Goal: Task Accomplishment & Management: Complete application form

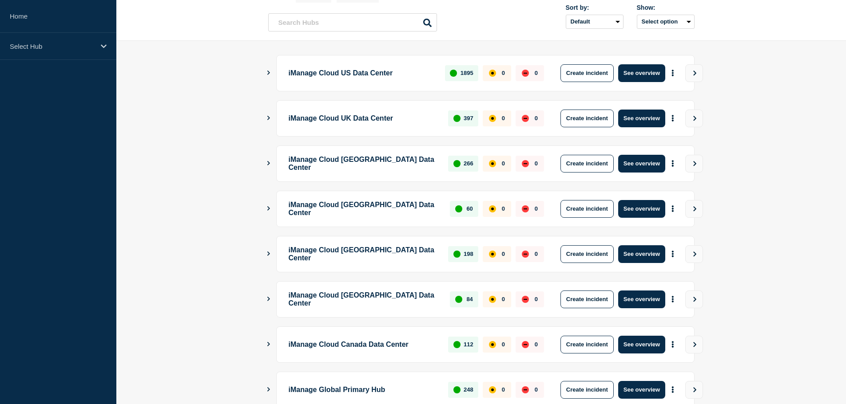
scroll to position [170, 0]
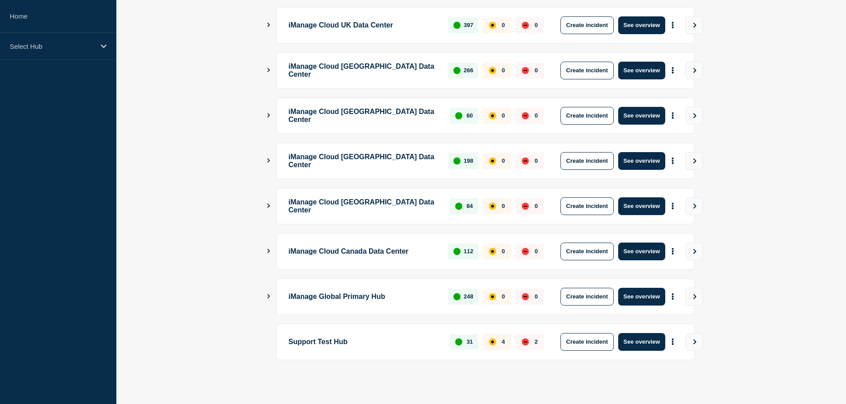
click at [348, 351] on p "Support Test Hub" at bounding box center [364, 342] width 151 height 18
click at [605, 343] on button "Create incident" at bounding box center [586, 342] width 53 height 18
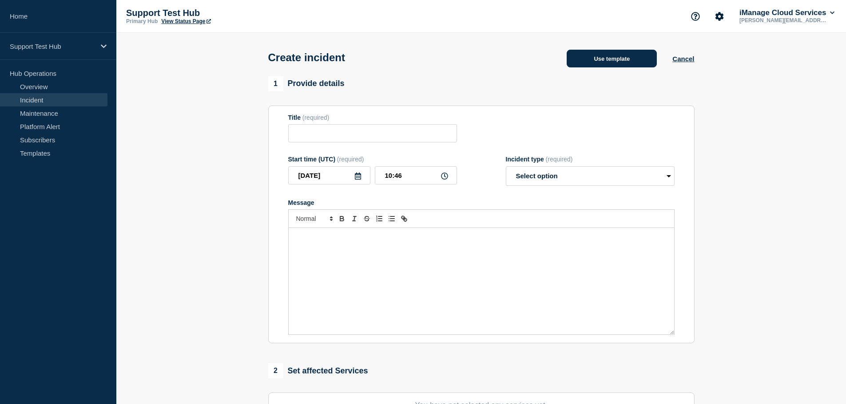
click at [587, 60] on button "Use template" at bounding box center [611, 59] width 90 height 18
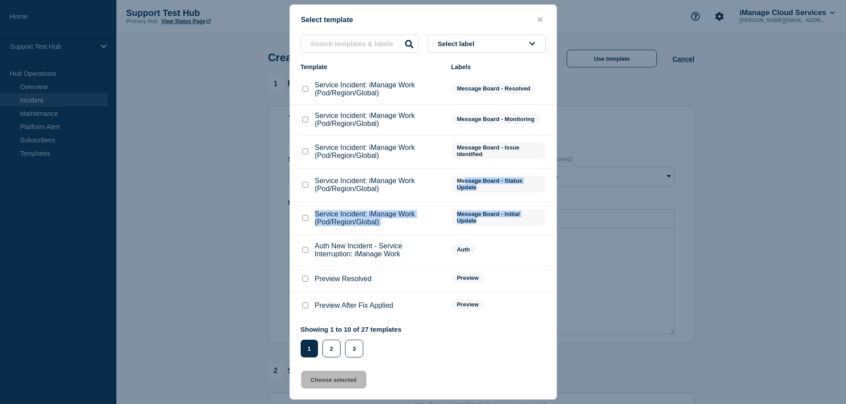
click at [418, 202] on li "Service Incident: iManage Work (Pod/Region/Global) Message Board - Status Update" at bounding box center [423, 218] width 266 height 33
click at [444, 44] on span "Select label" at bounding box center [458, 44] width 40 height 8
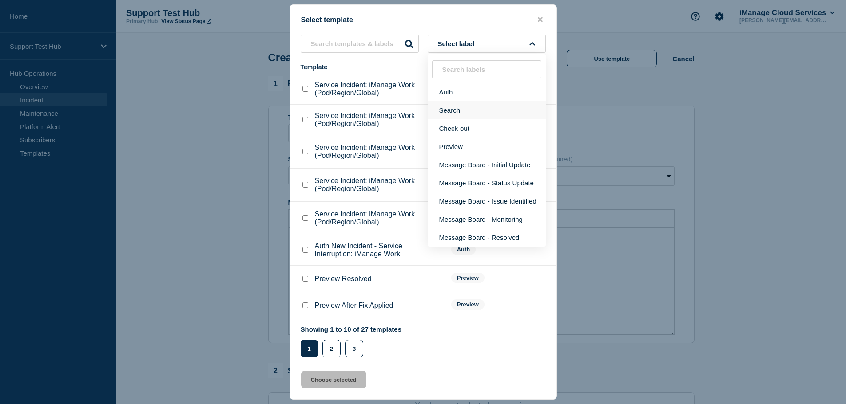
click at [437, 110] on button "Search" at bounding box center [486, 110] width 118 height 18
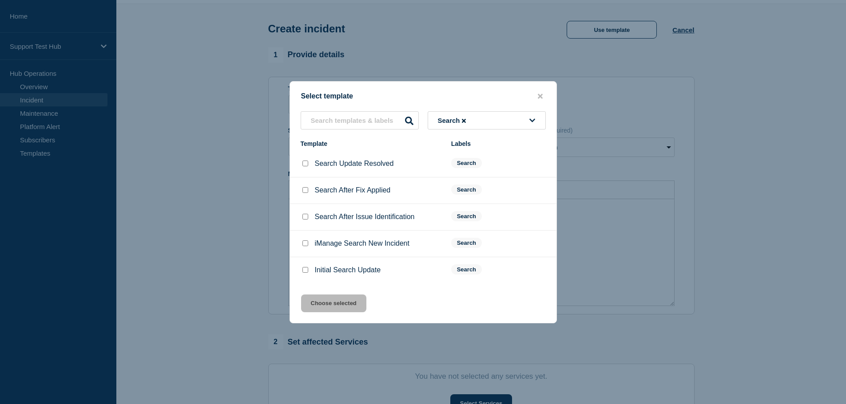
scroll to position [44, 0]
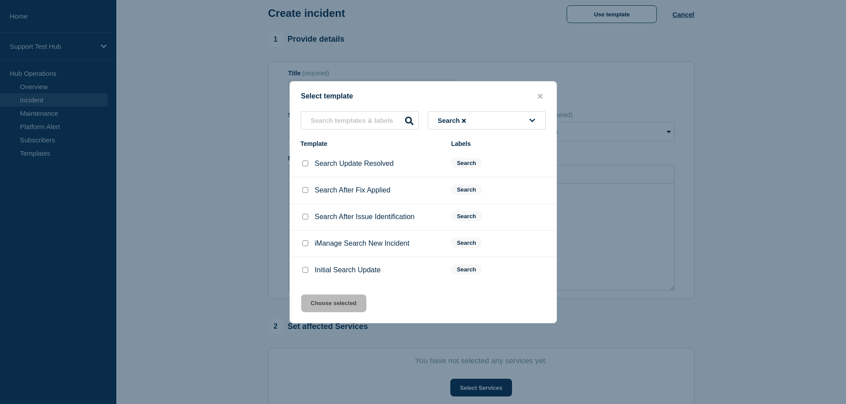
click at [362, 273] on p "Initial Search Update" at bounding box center [348, 270] width 66 height 8
click at [307, 272] on input "Initial Search Update checkbox" at bounding box center [305, 270] width 6 height 6
checkbox input "true"
click at [328, 298] on button "Choose selected" at bounding box center [333, 304] width 65 height 18
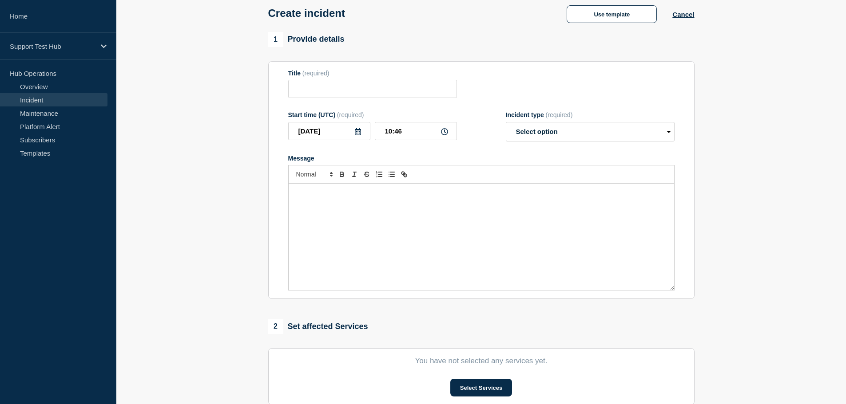
type input "Initial Search Update"
select select "investigating"
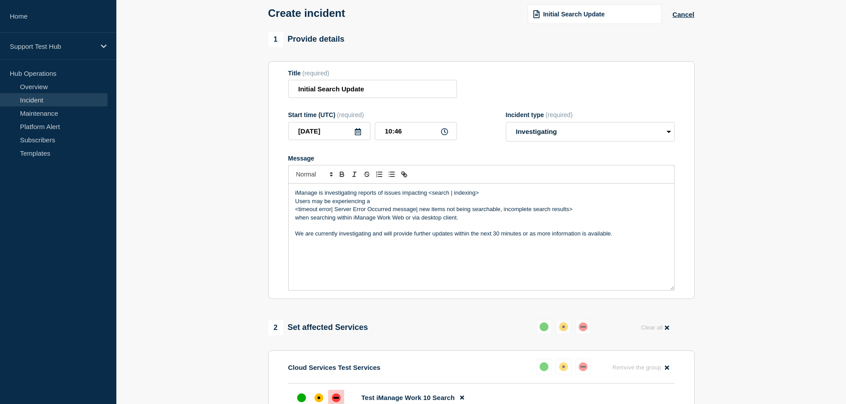
drag, startPoint x: 620, startPoint y: 241, endPoint x: 608, endPoint y: 242, distance: 12.1
click at [618, 241] on div "iManage is investigating reports of issues impacting <search | indexing>​ Users…" at bounding box center [481, 237] width 385 height 107
click at [577, 242] on div "iManage is investigating reports of issues impacting <search | indexing>​ Users…" at bounding box center [481, 237] width 385 height 107
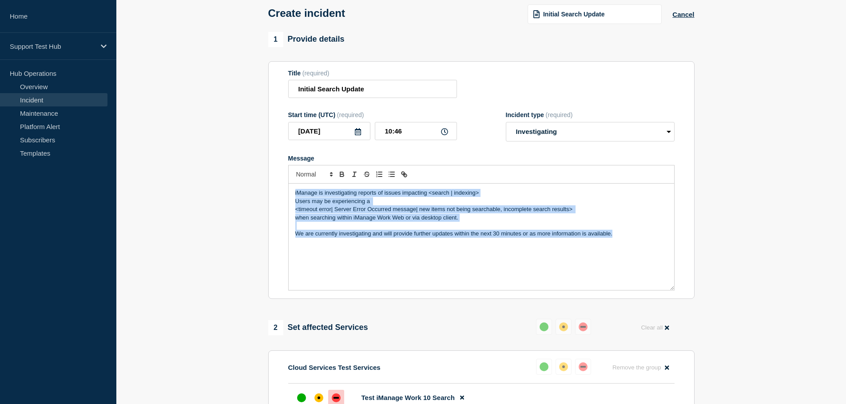
drag, startPoint x: 623, startPoint y: 239, endPoint x: 246, endPoint y: 150, distance: 387.8
click at [246, 150] on section "1 Provide details Title (required) Initial Search Update Start time (UTC) (requ…" at bounding box center [480, 309] width 729 height 555
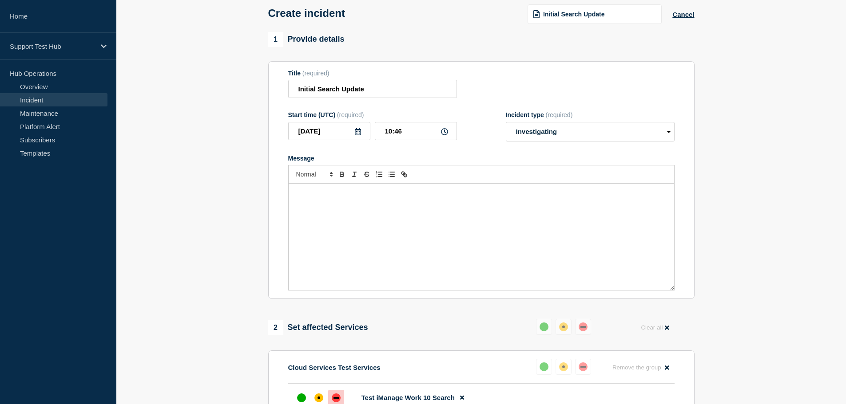
click at [553, 18] on span "Initial Search Update" at bounding box center [573, 14] width 61 height 7
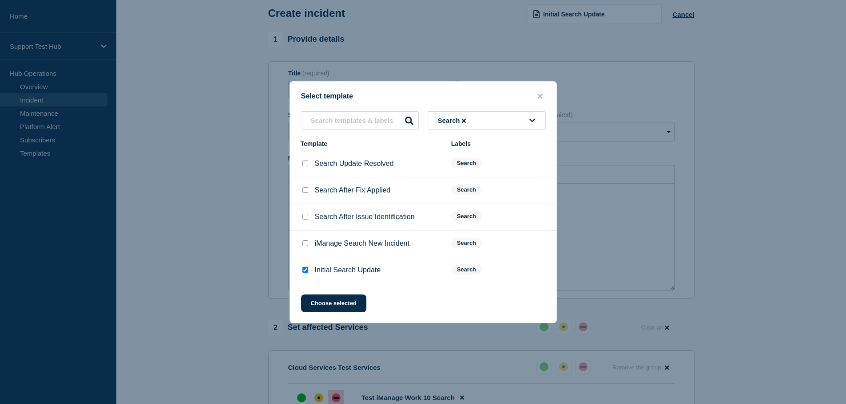
click at [336, 271] on p "Initial Search Update" at bounding box center [348, 270] width 66 height 8
click at [306, 272] on input "Initial Search Update checkbox" at bounding box center [305, 270] width 6 height 6
checkbox input "false"
click at [306, 216] on input "Search After Issue Identification checkbox" at bounding box center [305, 217] width 6 height 6
checkbox input "true"
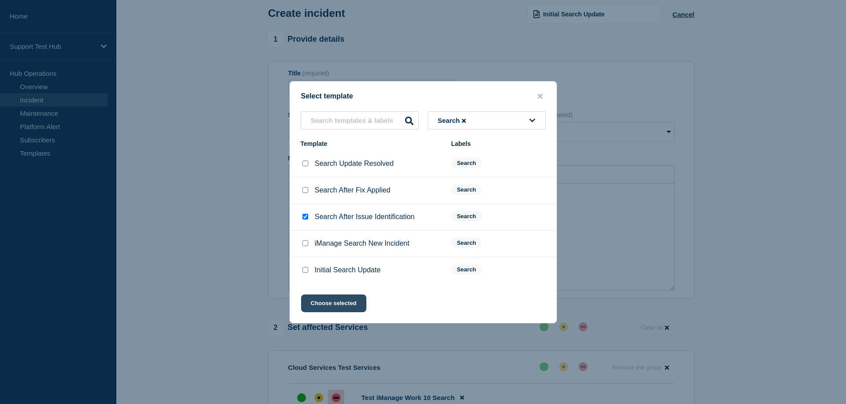
click at [331, 312] on button "Choose selected" at bounding box center [333, 304] width 65 height 18
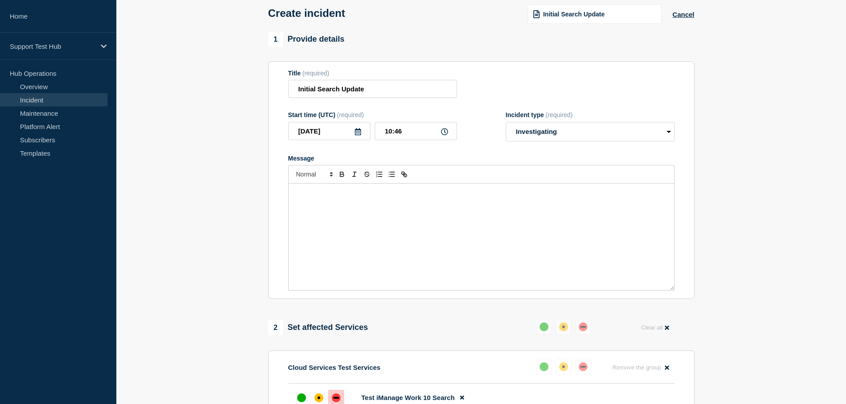
select select "identified"
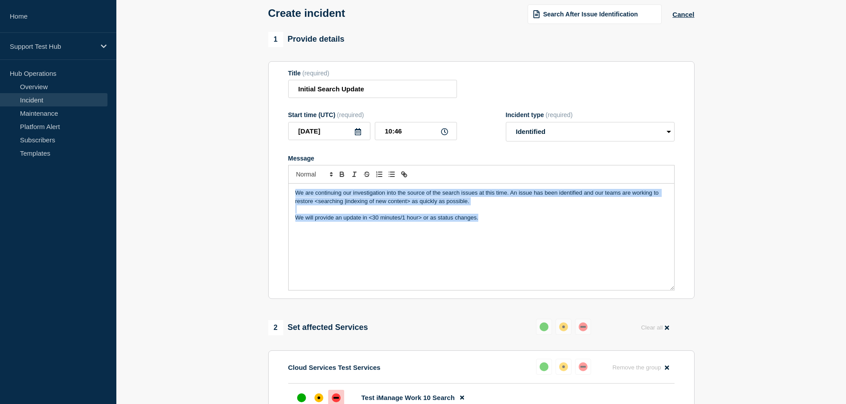
drag, startPoint x: 496, startPoint y: 237, endPoint x: 167, endPoint y: 131, distance: 345.6
click at [171, 135] on section "1 Provide details Title (required) Initial Search Update Start time (UTC) (requ…" at bounding box center [480, 309] width 729 height 555
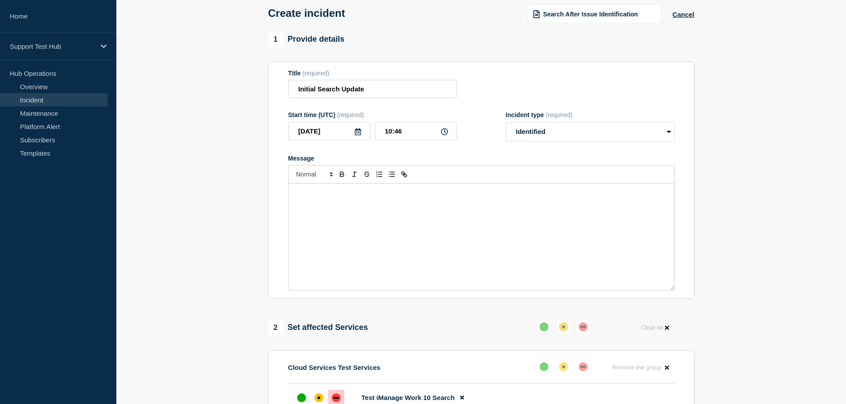
click at [599, 17] on span "Search After Issue Identification" at bounding box center [590, 14] width 95 height 7
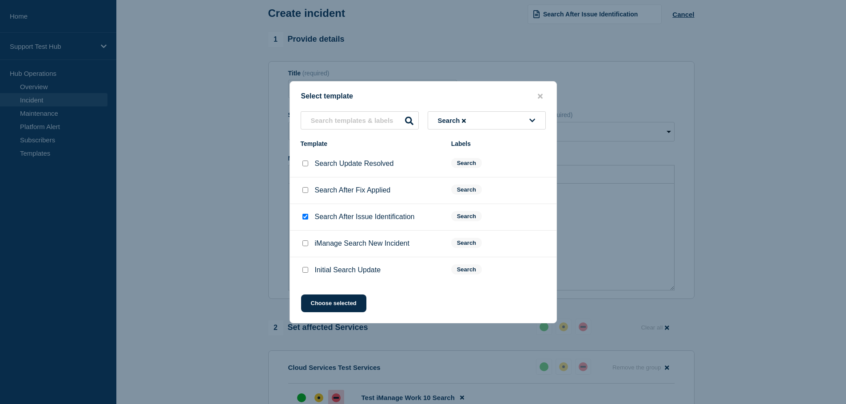
click at [301, 217] on div at bounding box center [304, 217] width 9 height 9
click at [306, 215] on div at bounding box center [304, 217] width 9 height 9
click at [305, 220] on input "Search After Issue Identification checkbox" at bounding box center [305, 217] width 6 height 6
checkbox input "false"
click at [304, 193] on input "Search After Fix Applied checkbox" at bounding box center [305, 190] width 6 height 6
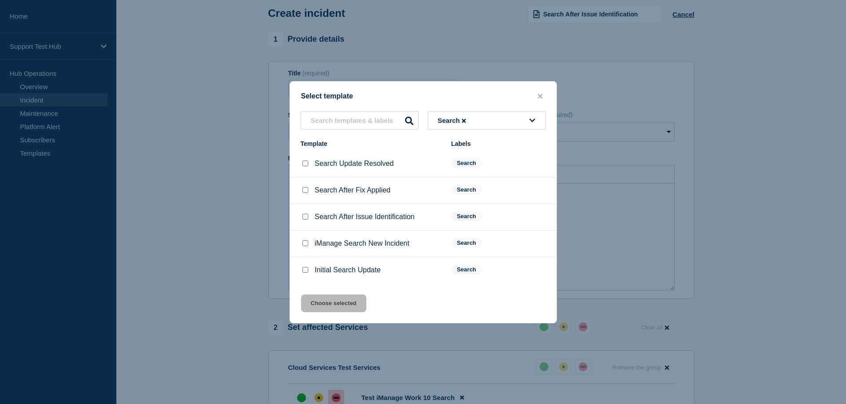
checkbox input "true"
click at [342, 310] on button "Choose selected" at bounding box center [333, 304] width 65 height 18
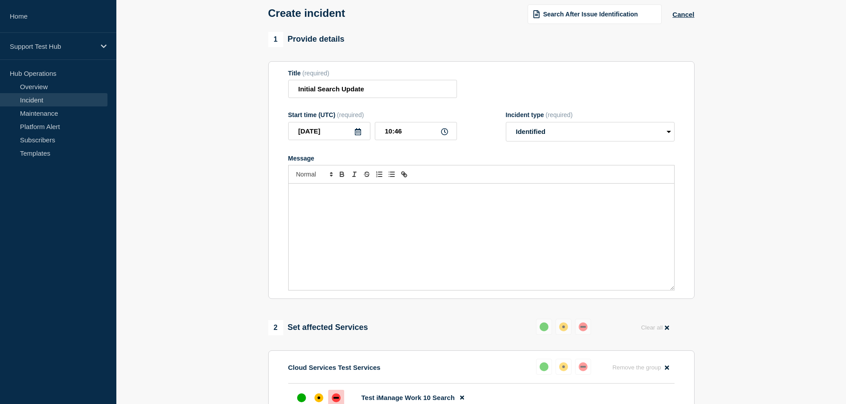
select select "monitoring"
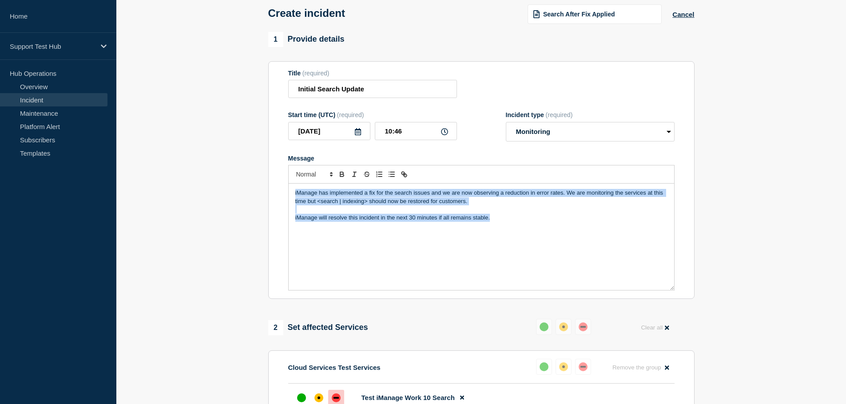
drag, startPoint x: 514, startPoint y: 227, endPoint x: 224, endPoint y: 175, distance: 295.3
click at [224, 175] on section "1 Provide details Title (required) Initial Search Update Start time (UTC) (requ…" at bounding box center [480, 309] width 729 height 555
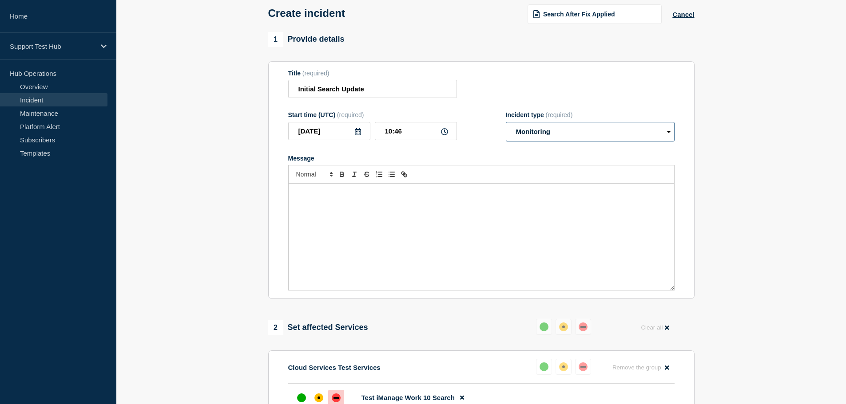
click at [535, 133] on select "Select option Investigating Identified Monitoring" at bounding box center [590, 132] width 169 height 20
click at [576, 21] on div "Search After Fix Applied" at bounding box center [594, 14] width 134 height 20
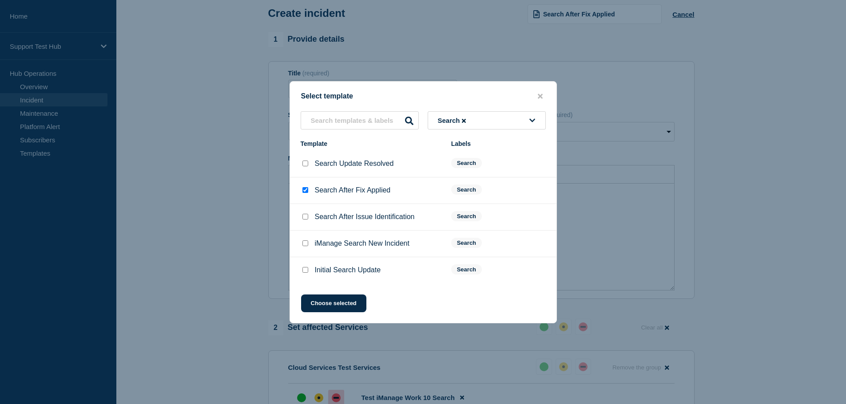
click at [306, 189] on input "Search After Fix Applied checkbox" at bounding box center [305, 190] width 6 height 6
checkbox input "false"
click at [308, 164] on div at bounding box center [304, 163] width 9 height 9
click at [304, 168] on div at bounding box center [304, 163] width 9 height 9
click at [303, 168] on div at bounding box center [304, 163] width 9 height 9
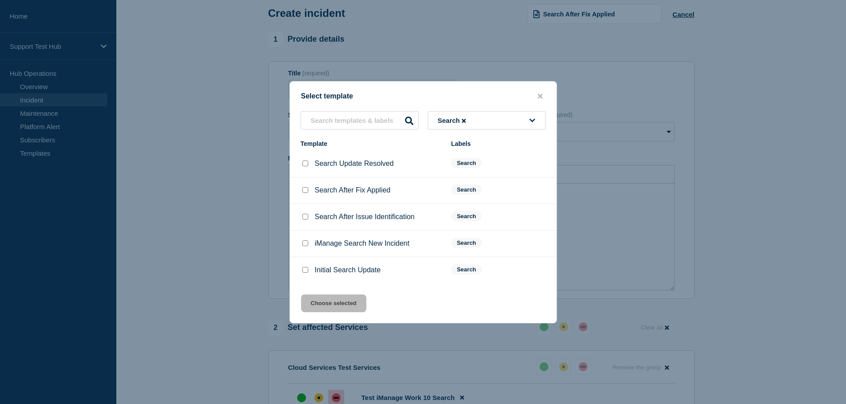
click at [304, 162] on input "Search Update Resolved checkbox" at bounding box center [305, 164] width 6 height 6
checkbox input "true"
click at [323, 307] on button "Choose selected" at bounding box center [333, 304] width 65 height 18
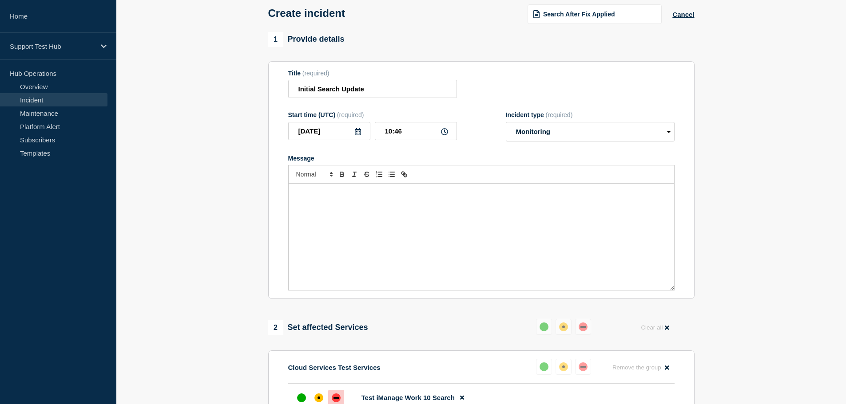
select select "Select option"
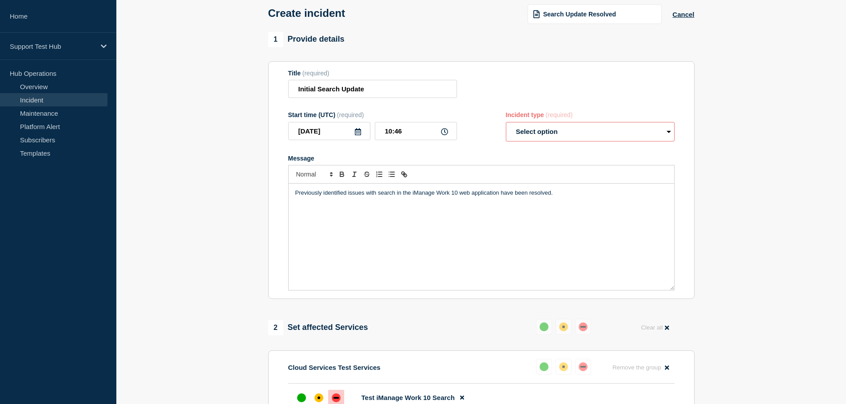
click at [577, 126] on select "Select option Investigating Identified Monitoring" at bounding box center [590, 132] width 169 height 20
click at [605, 138] on select "Select option Investigating Identified Monitoring" at bounding box center [590, 132] width 169 height 20
click at [539, 132] on select "Select option Investigating Identified Monitoring" at bounding box center [590, 132] width 169 height 20
drag, startPoint x: 561, startPoint y: 195, endPoint x: 0, endPoint y: 176, distance: 560.9
click at [13, 177] on div "Home Support Test Hub Hub Operations Overview Incident Maintenance Platform Ale…" at bounding box center [423, 289] width 846 height 666
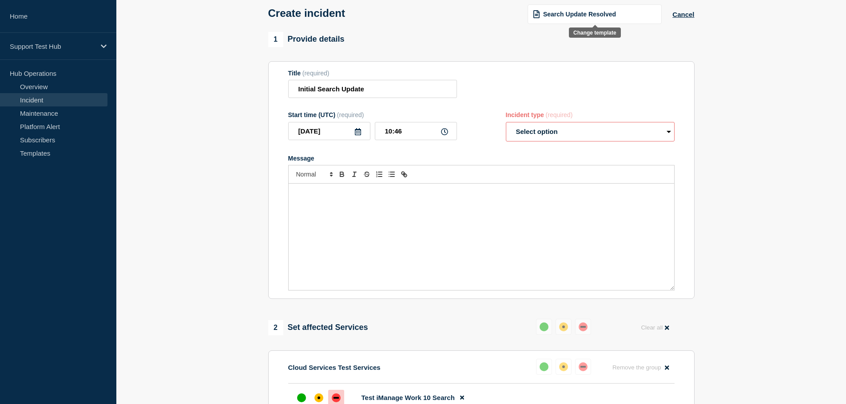
click at [587, 19] on div "Search Update Resolved" at bounding box center [594, 14] width 134 height 20
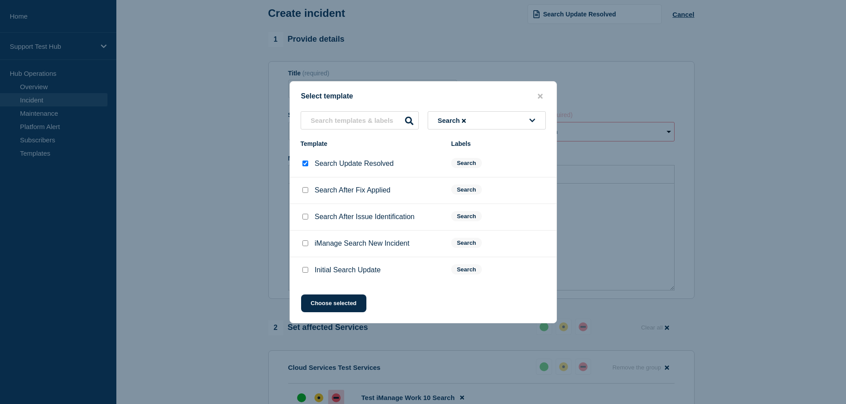
click at [304, 166] on input "Search Update Resolved checkbox" at bounding box center [305, 164] width 6 height 6
checkbox input "false"
click at [307, 273] on input "Initial Search Update checkbox" at bounding box center [305, 270] width 6 height 6
checkbox input "true"
click at [334, 310] on button "Choose selected" at bounding box center [333, 304] width 65 height 18
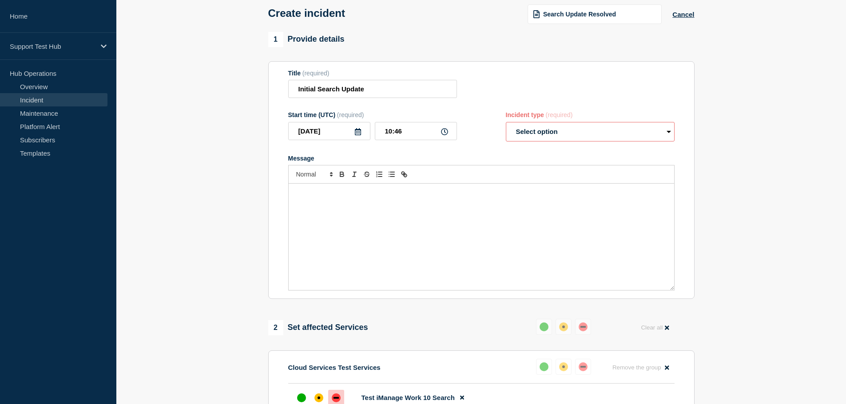
select select "investigating"
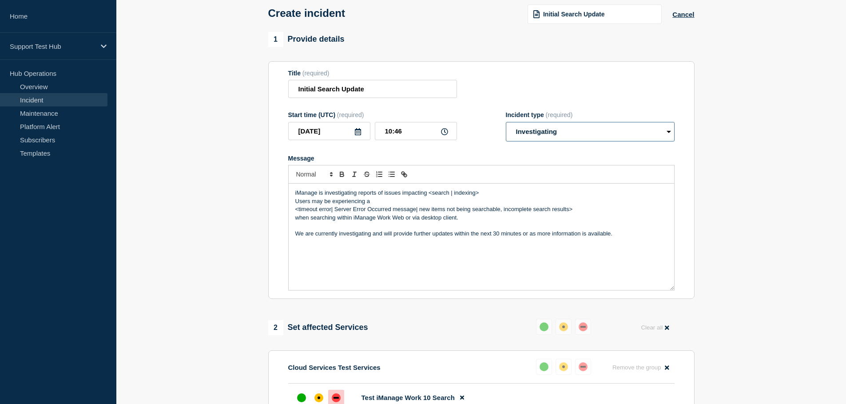
click at [529, 139] on select "Select option Investigating Identified Monitoring" at bounding box center [590, 132] width 169 height 20
drag, startPoint x: 477, startPoint y: 198, endPoint x: 430, endPoint y: 194, distance: 47.7
click at [430, 194] on p "iManage is investigating reports of issues impacting <search | indexing>​" at bounding box center [481, 193] width 372 height 8
drag, startPoint x: 293, startPoint y: 211, endPoint x: 419, endPoint y: 213, distance: 125.6
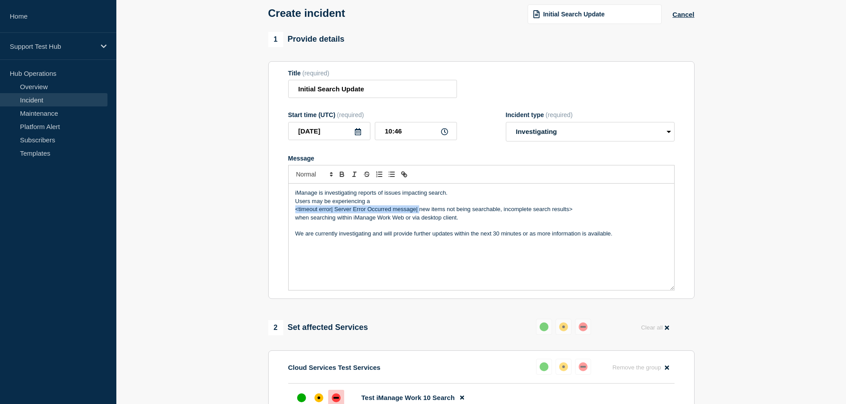
click at [419, 213] on div "iManage is investigating reports of issues impacting search. Users may be exper…" at bounding box center [481, 237] width 385 height 107
click at [459, 197] on p "iManage is investigating reports of issues impacting search." at bounding box center [481, 193] width 372 height 8
drag, startPoint x: 454, startPoint y: 195, endPoint x: 403, endPoint y: 195, distance: 50.6
click at [403, 195] on p "iManage is investigating reports of issues impacting search." at bounding box center [481, 193] width 372 height 8
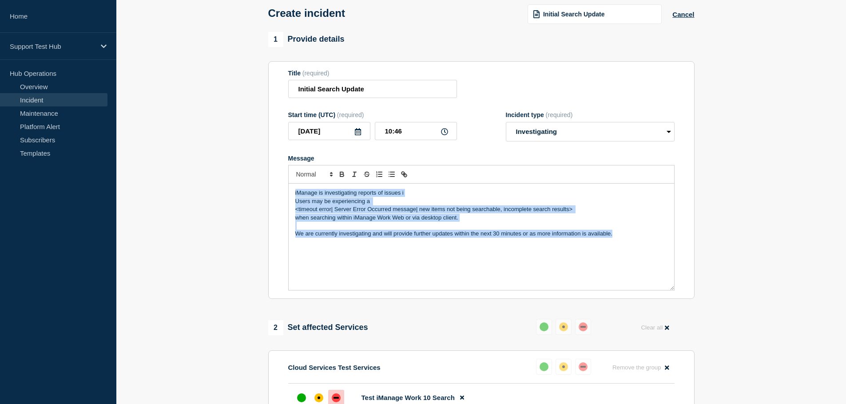
drag, startPoint x: 636, startPoint y: 241, endPoint x: 239, endPoint y: 155, distance: 405.6
click at [239, 155] on section "1 Provide details Title (required) Initial Search Update Start time (UTC) (requ…" at bounding box center [480, 309] width 729 height 555
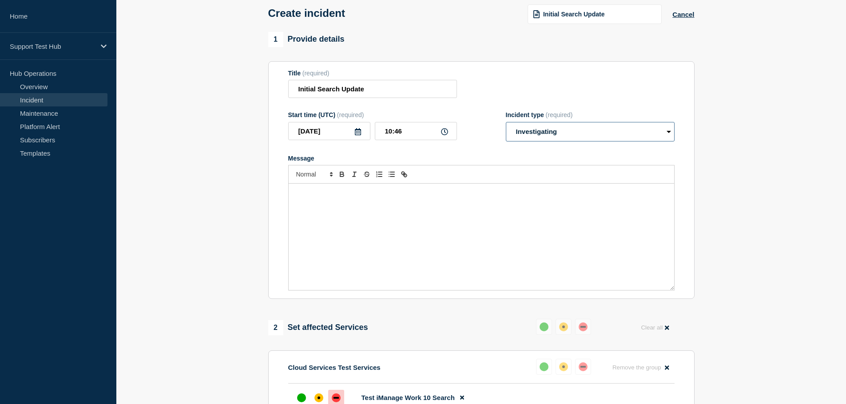
click at [547, 140] on select "Select option Investigating Identified Monitoring" at bounding box center [590, 132] width 169 height 20
click at [552, 8] on div "Initial Search Update" at bounding box center [594, 14] width 134 height 20
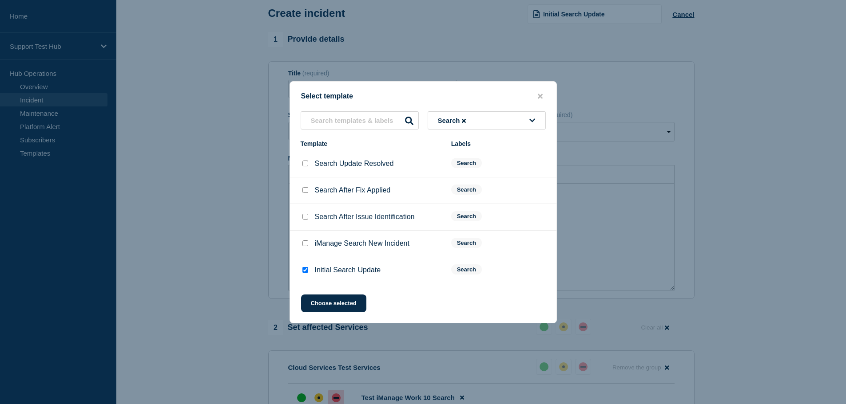
click at [332, 264] on li "Initial Search Update Search" at bounding box center [423, 270] width 266 height 26
click at [332, 273] on p "Initial Search Update" at bounding box center [348, 270] width 66 height 8
click at [306, 267] on li "Initial Search Update Search" at bounding box center [423, 270] width 266 height 26
click at [307, 271] on input "Initial Search Update checkbox" at bounding box center [305, 270] width 6 height 6
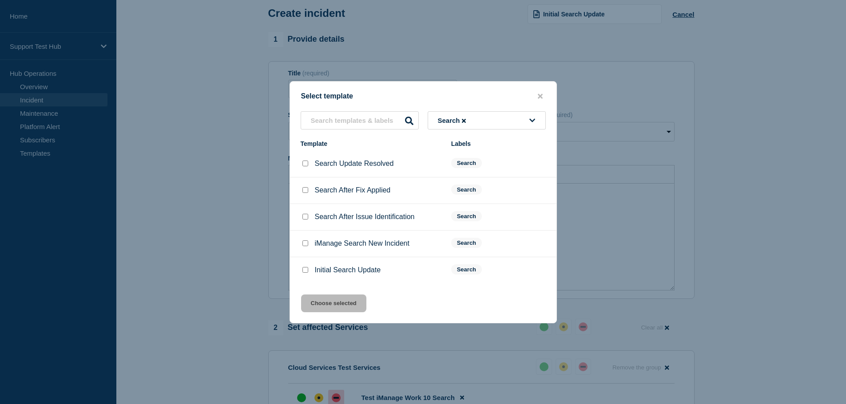
checkbox input "true"
click at [312, 307] on button "Choose selected" at bounding box center [333, 304] width 65 height 18
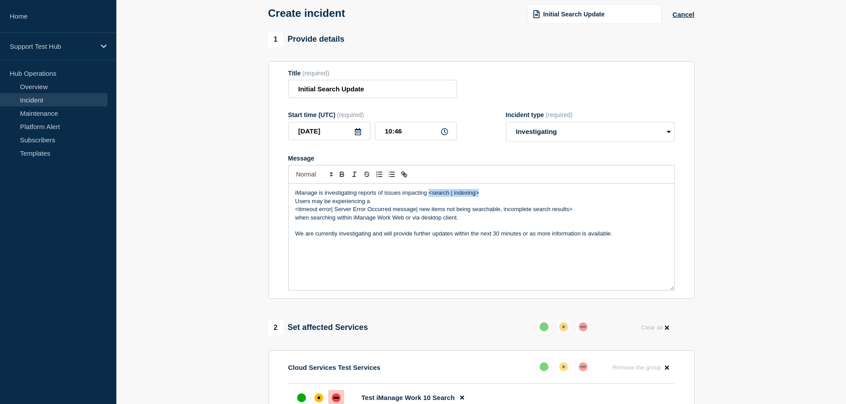
drag, startPoint x: 485, startPoint y: 196, endPoint x: 430, endPoint y: 198, distance: 55.5
click at [430, 197] on p "iManage is investigating reports of issues impacting <search | indexing>​" at bounding box center [481, 193] width 372 height 8
click at [296, 202] on p "Users may be experiencing a ​" at bounding box center [481, 202] width 372 height 8
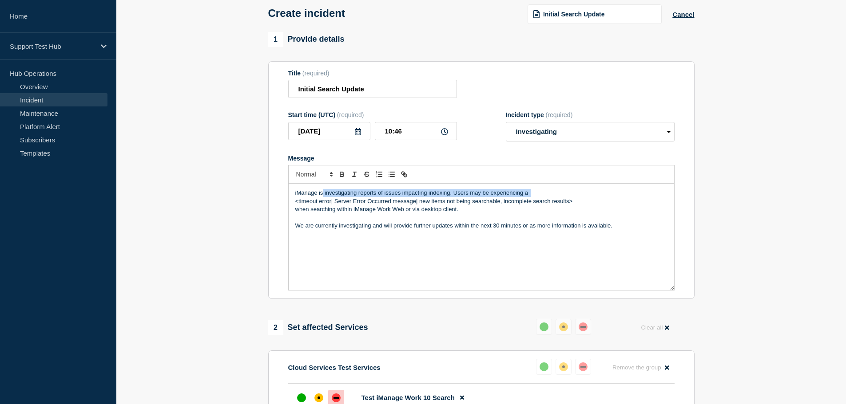
drag, startPoint x: 295, startPoint y: 203, endPoint x: 322, endPoint y: 198, distance: 27.5
click at [322, 198] on div "iManage is investigating reports of issues impacting indexing. Users may be exp…" at bounding box center [481, 237] width 385 height 107
click at [373, 254] on div "iManage is investigating reports of issues impacting indexing. Users may be exp…" at bounding box center [481, 237] width 385 height 107
drag, startPoint x: 419, startPoint y: 204, endPoint x: 396, endPoint y: 205, distance: 22.6
click at [396, 205] on p "<timeout error| Server Error Occurred message| new items not being searchable, …" at bounding box center [481, 202] width 372 height 8
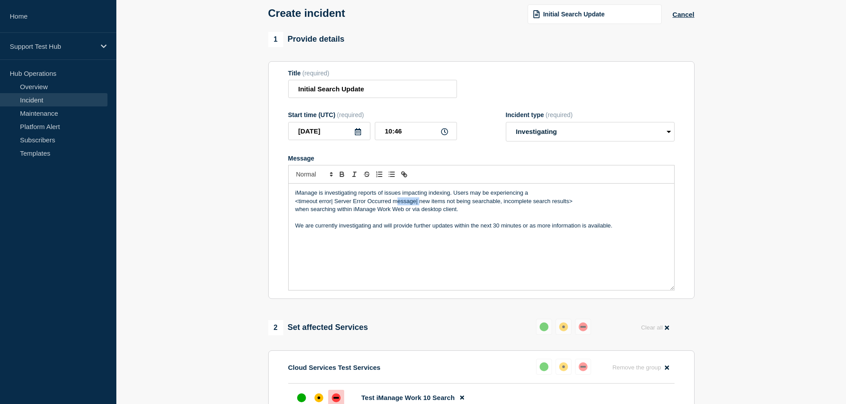
click at [396, 205] on p "<timeout error| Server Error Occurred message| new items not being searchable, …" at bounding box center [481, 202] width 372 height 8
click at [416, 204] on p "<timeout error| Server Error Occurred message| new items not being searchable, …" at bounding box center [481, 202] width 372 height 8
click at [501, 205] on p "<timeout error| Server Error Occurred message| new items not being searchable, …" at bounding box center [481, 202] width 372 height 8
click at [502, 205] on p "<timeout error| Server Error Occurred message| new items not being searchable, …" at bounding box center [481, 202] width 372 height 8
click at [419, 201] on p "<timeout error| Server Error Occurred message| new items not being searchable, …" at bounding box center [481, 202] width 372 height 8
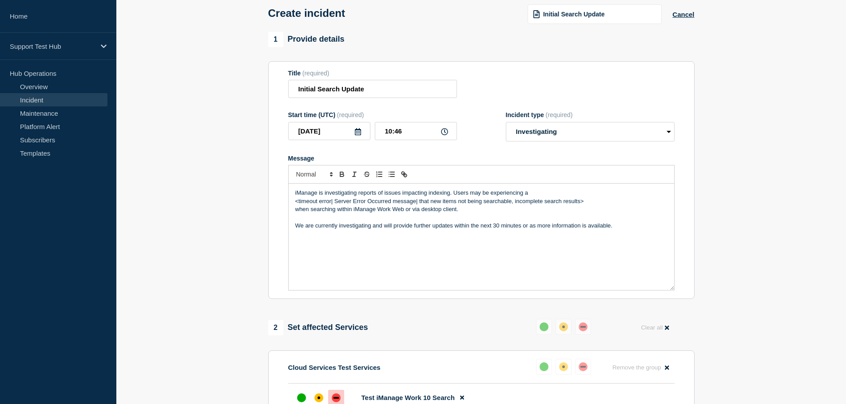
click at [479, 203] on p "<timeout error| Server Error Occurred message| that new items not being searcha…" at bounding box center [481, 202] width 372 height 8
drag, startPoint x: 418, startPoint y: 204, endPoint x: 269, endPoint y: 205, distance: 149.1
click at [269, 205] on section "Title (required) Initial Search Update Start time (UTC) (required) [DATE] 10:46…" at bounding box center [481, 180] width 426 height 238
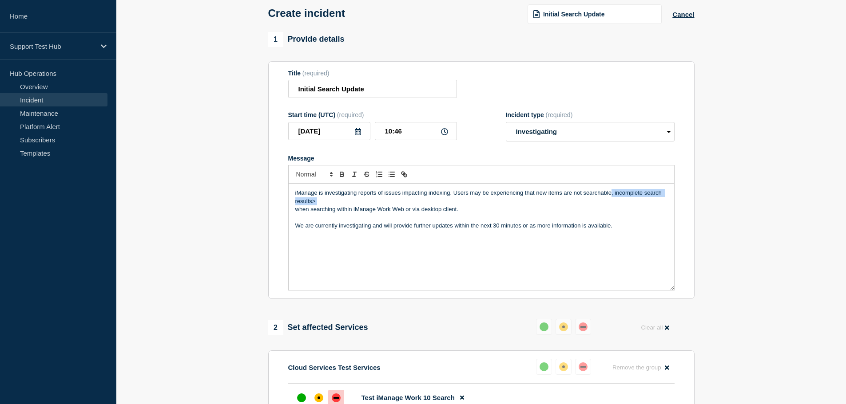
drag, startPoint x: 611, startPoint y: 194, endPoint x: 619, endPoint y: 201, distance: 11.0
click at [619, 201] on p "iManage is investigating reports of issues impacting indexing. Users may be exp…" at bounding box center [481, 197] width 372 height 16
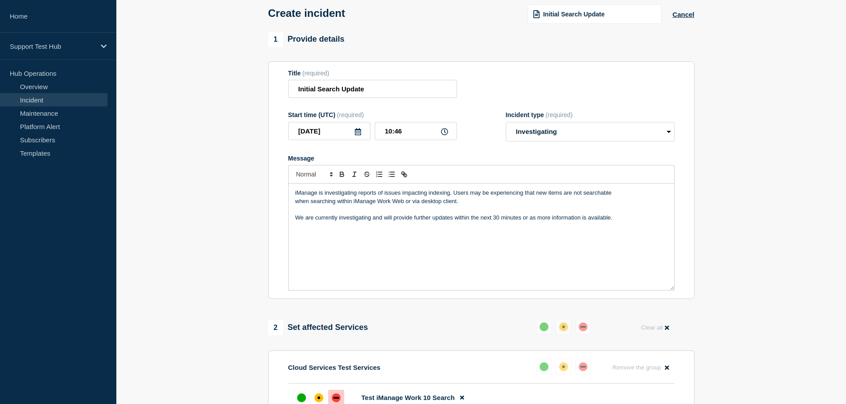
click at [294, 203] on div "iManage is investigating reports of issues impacting indexing. Users may be exp…" at bounding box center [481, 237] width 385 height 107
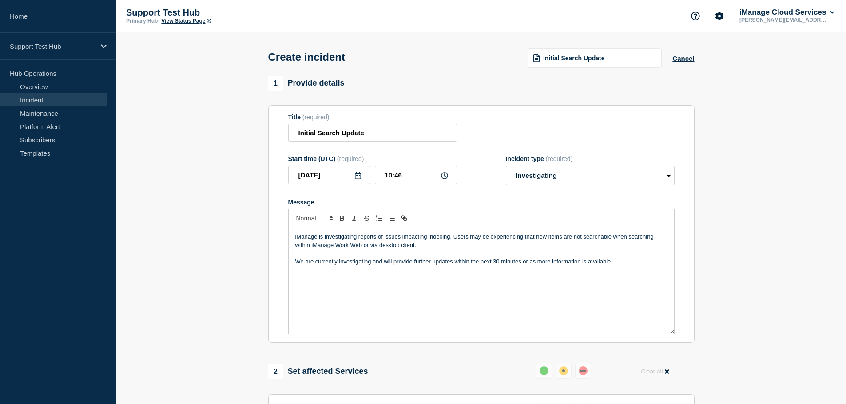
scroll to position [264, 0]
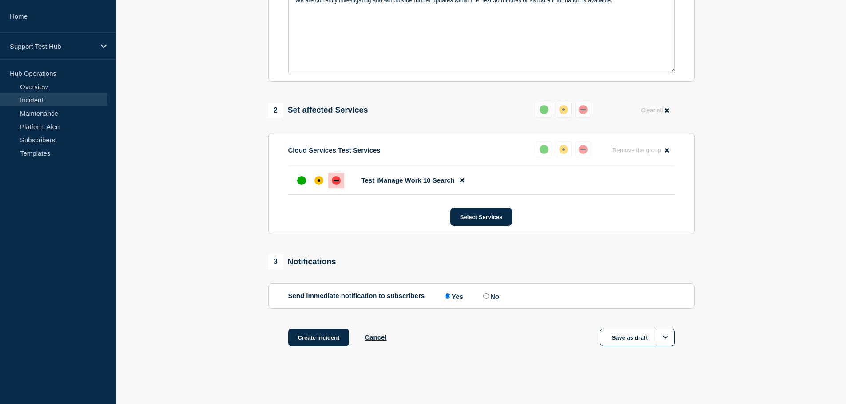
click at [486, 293] on label "No" at bounding box center [490, 296] width 18 height 8
click at [486, 293] on input "No" at bounding box center [486, 296] width 6 height 6
radio input "true"
radio input "false"
click at [310, 338] on button "Create incident" at bounding box center [318, 338] width 61 height 18
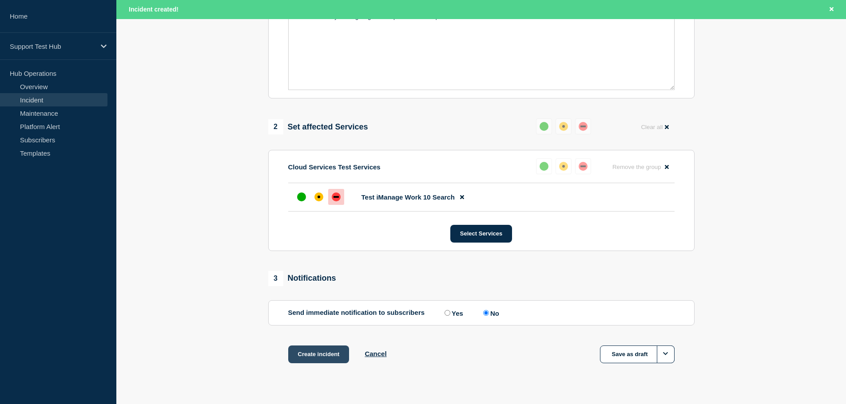
scroll to position [283, 0]
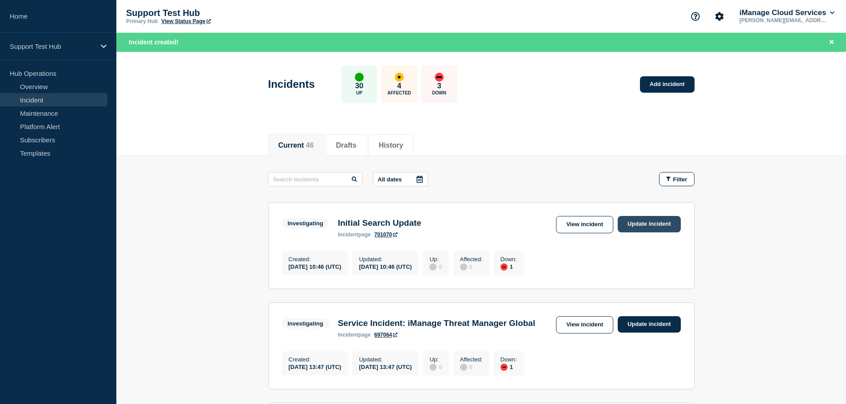
click at [625, 219] on link "Update incident" at bounding box center [648, 224] width 63 height 16
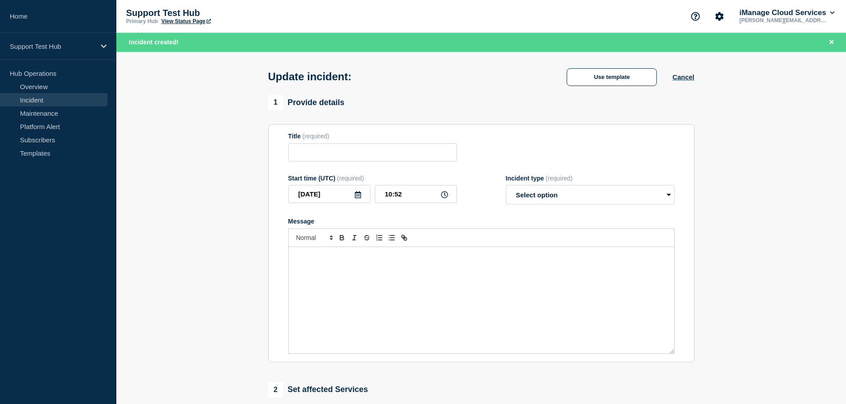
type input "Initial Search Update"
click at [377, 158] on input "Initial Search Update" at bounding box center [372, 152] width 169 height 18
click at [612, 200] on select "Select option Investigating Identified Monitoring Resolved" at bounding box center [590, 195] width 169 height 20
click at [320, 155] on input "Initial Search Update" at bounding box center [372, 152] width 169 height 18
click at [328, 157] on input "Initial Search Update" at bounding box center [372, 152] width 169 height 18
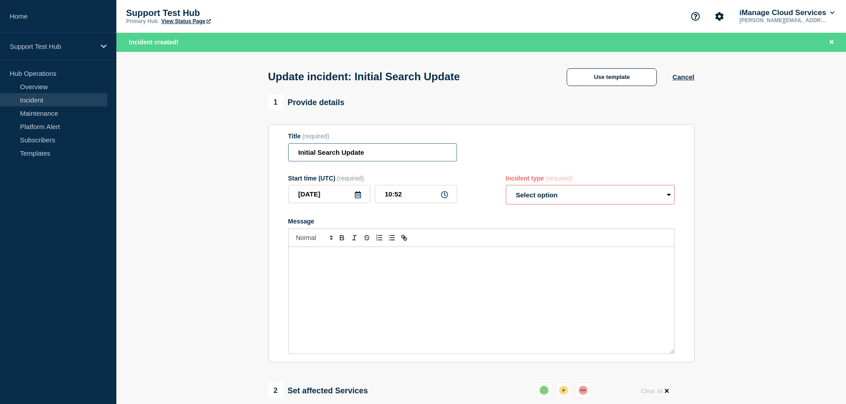
click at [328, 157] on input "Initial Search Update" at bounding box center [372, 152] width 169 height 18
click at [64, 99] on link "Incident" at bounding box center [53, 99] width 107 height 13
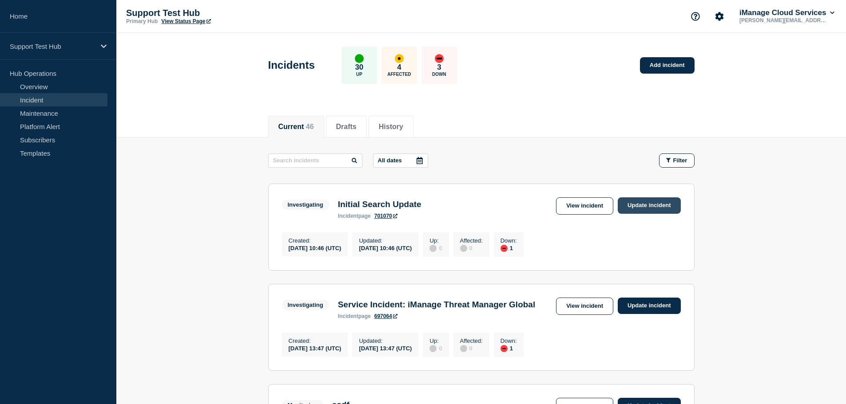
click at [632, 206] on link "Update incident" at bounding box center [648, 206] width 63 height 16
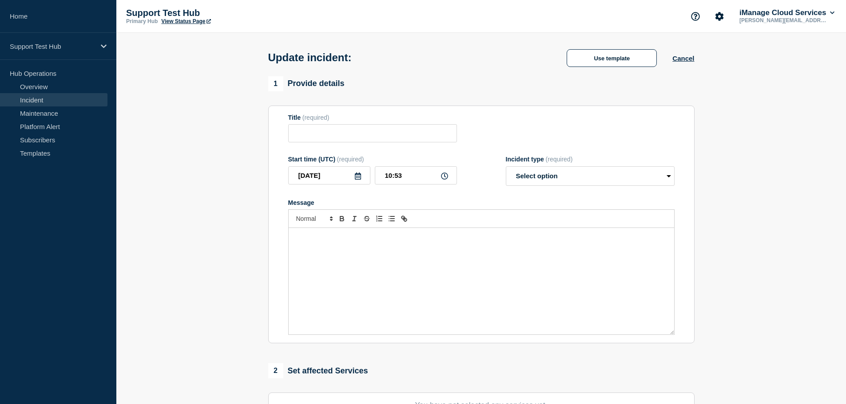
type input "Initial Search Update"
click at [36, 103] on link "Incident" at bounding box center [53, 99] width 107 height 13
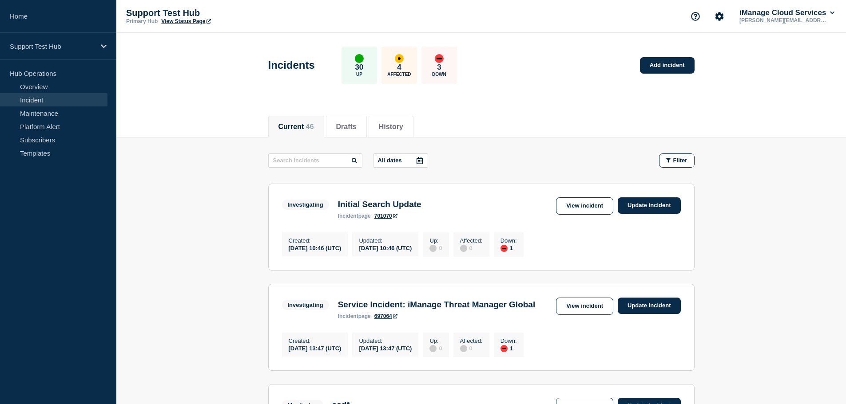
click at [392, 209] on h3 "Initial Search Update" at bounding box center [379, 205] width 83 height 10
click at [589, 213] on link "View incident" at bounding box center [584, 206] width 57 height 17
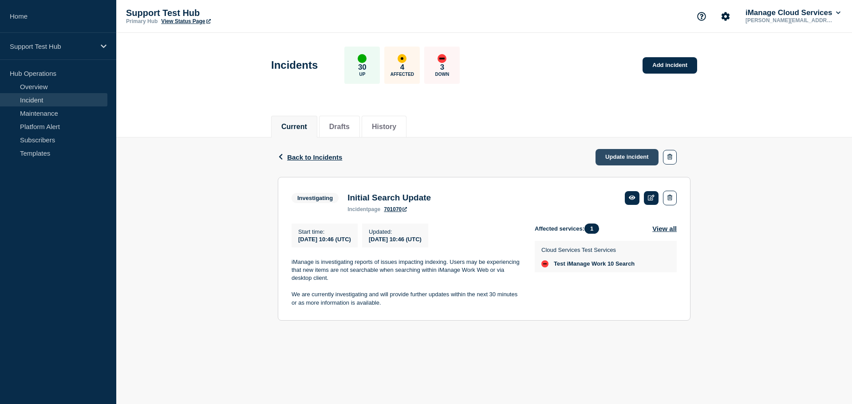
click at [609, 154] on link "Update incident" at bounding box center [627, 157] width 63 height 16
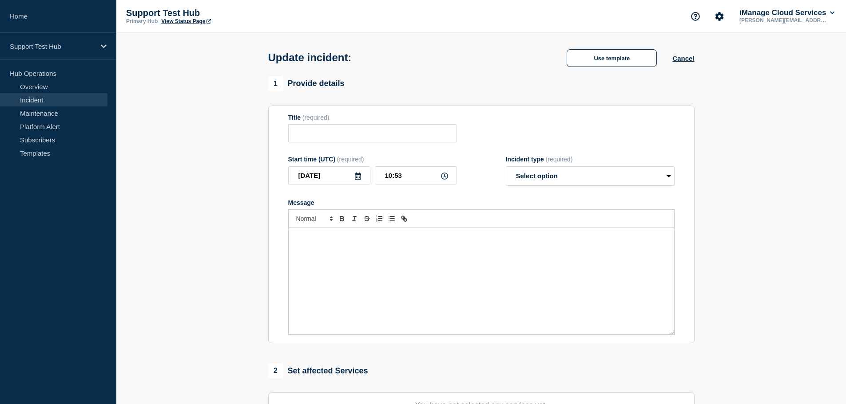
type input "Initial Search Update"
click at [346, 142] on input "Initial Search Update" at bounding box center [372, 133] width 169 height 18
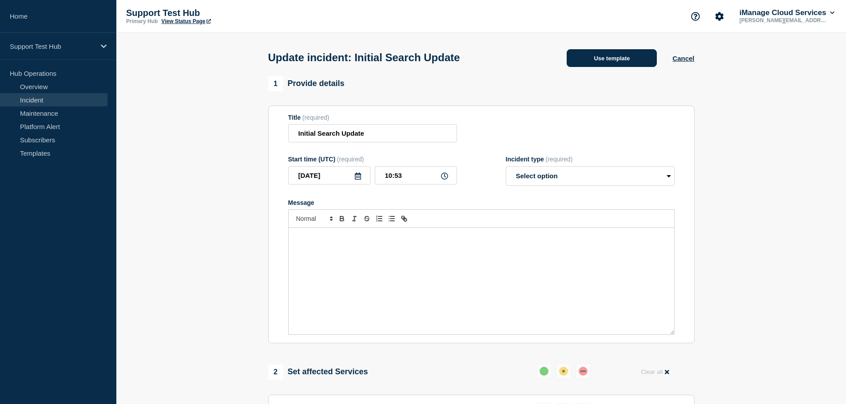
click at [611, 55] on button "Use template" at bounding box center [611, 58] width 90 height 18
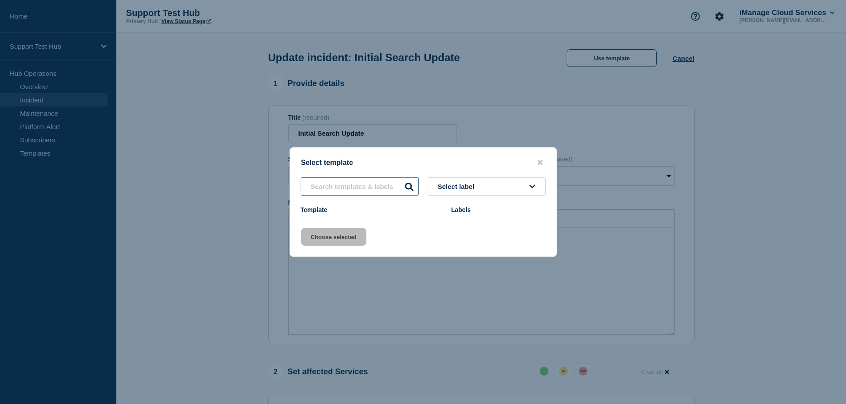
click at [350, 183] on input "text" at bounding box center [359, 187] width 118 height 18
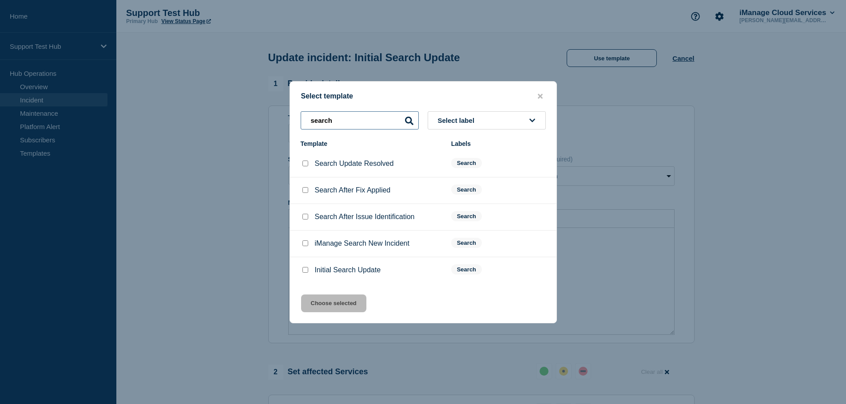
type input "search"
click at [304, 220] on input "Search After Issue Identification checkbox" at bounding box center [305, 217] width 6 height 6
checkbox input "true"
click at [331, 308] on button "Choose selected" at bounding box center [333, 304] width 65 height 18
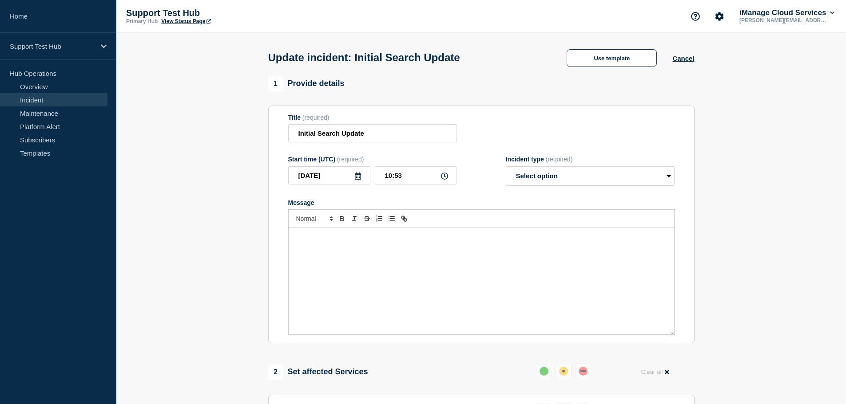
select select "identified"
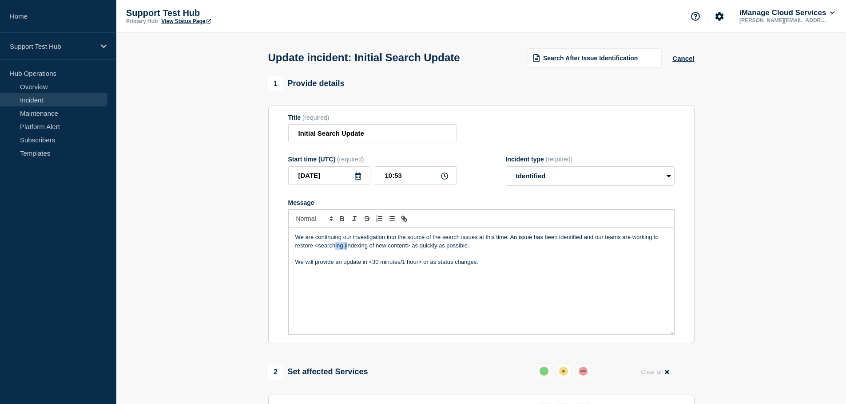
drag, startPoint x: 347, startPoint y: 249, endPoint x: 334, endPoint y: 250, distance: 12.9
click at [334, 250] on p "We are continuing our investigation into the source of the search issues at thi…" at bounding box center [481, 241] width 372 height 16
click at [400, 264] on p "We will provide an update in <30 minutes/1 hour> or as status changes." at bounding box center [481, 262] width 372 height 8
click at [374, 263] on p "We will provide an update in <30 minutes/1 hour> or as status changes." at bounding box center [481, 262] width 372 height 8
click at [416, 266] on p "We will provide an update in 30 minutes/1 hour> or as status changes." at bounding box center [481, 262] width 372 height 8
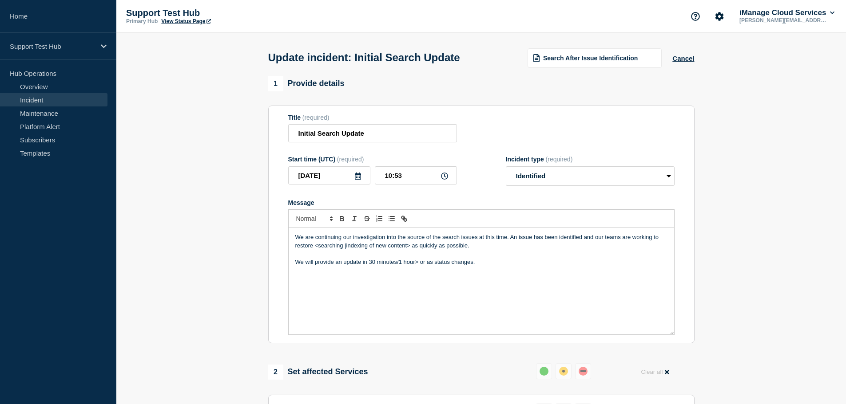
click at [417, 266] on p "We will provide an update in 30 minutes/1 hour> or as status changes." at bounding box center [481, 262] width 372 height 8
click at [411, 247] on p "We are continuing our investigation into the source of the search issues at thi…" at bounding box center [481, 241] width 372 height 16
click at [346, 250] on p "We are continuing our investigation into the source of the search issues at thi…" at bounding box center [481, 241] width 372 height 16
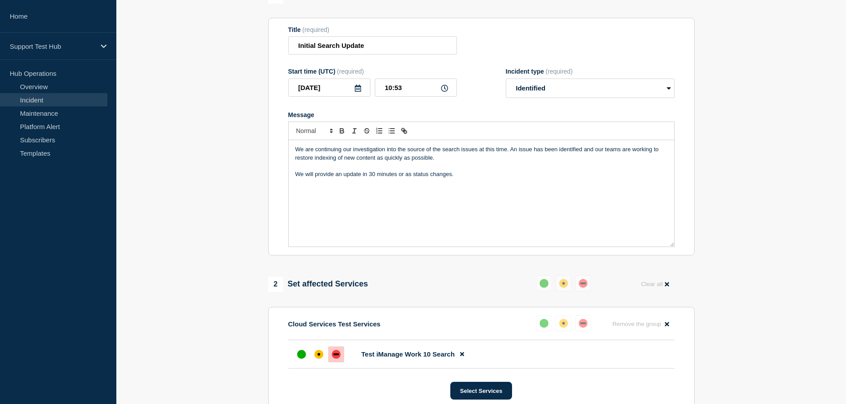
scroll to position [266, 0]
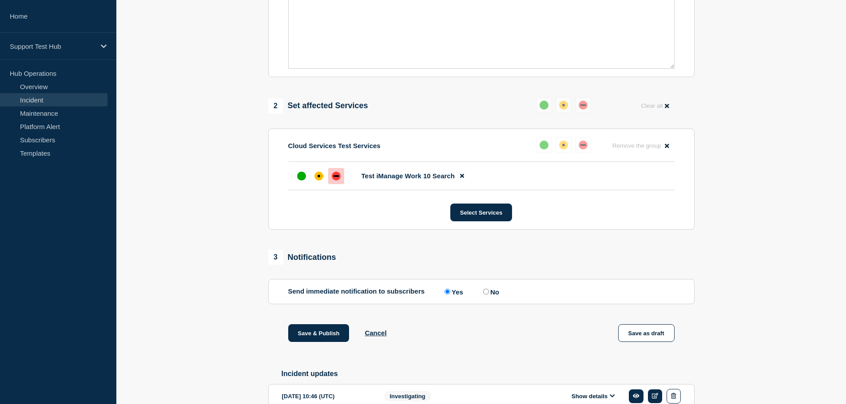
click at [487, 293] on input "No" at bounding box center [486, 292] width 6 height 6
radio input "true"
radio input "false"
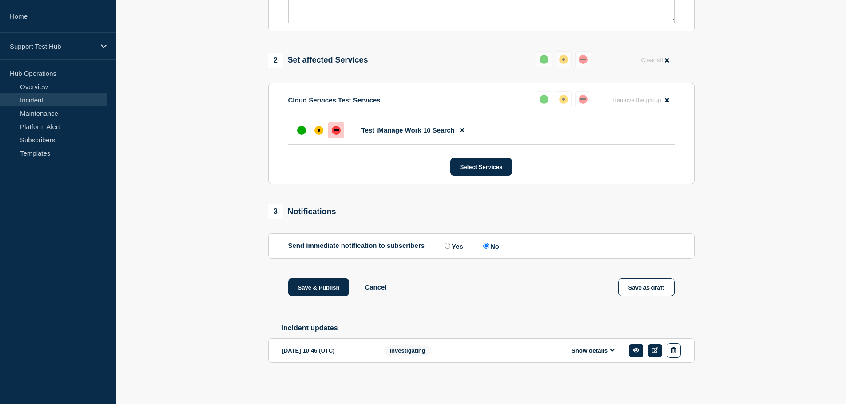
scroll to position [316, 0]
click at [314, 287] on button "Save & Publish" at bounding box center [318, 288] width 61 height 18
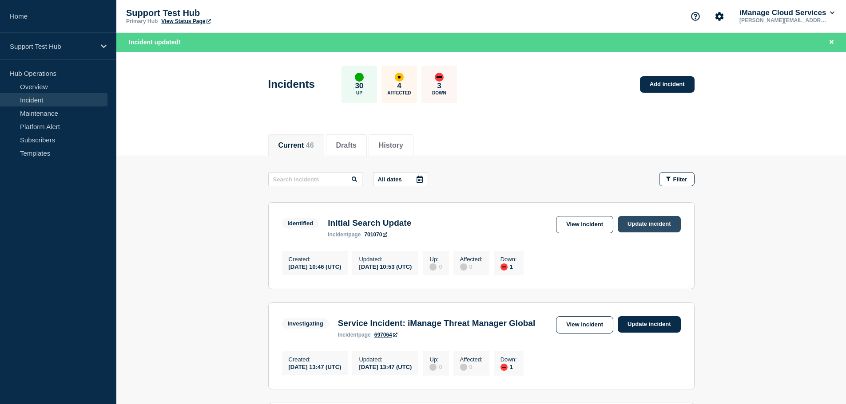
click at [618, 221] on link "Update incident" at bounding box center [648, 224] width 63 height 16
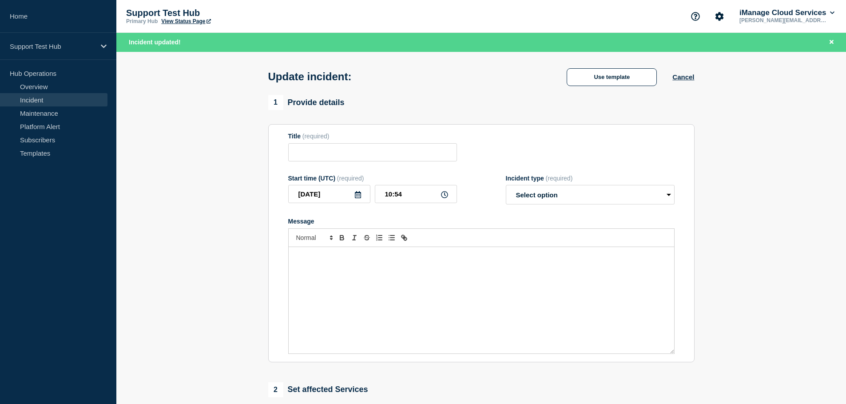
type input "Initial Search Update"
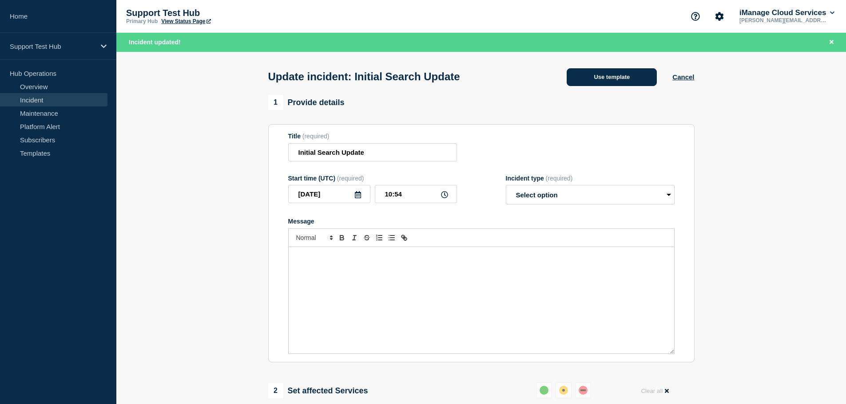
click at [597, 80] on button "Use template" at bounding box center [611, 77] width 90 height 18
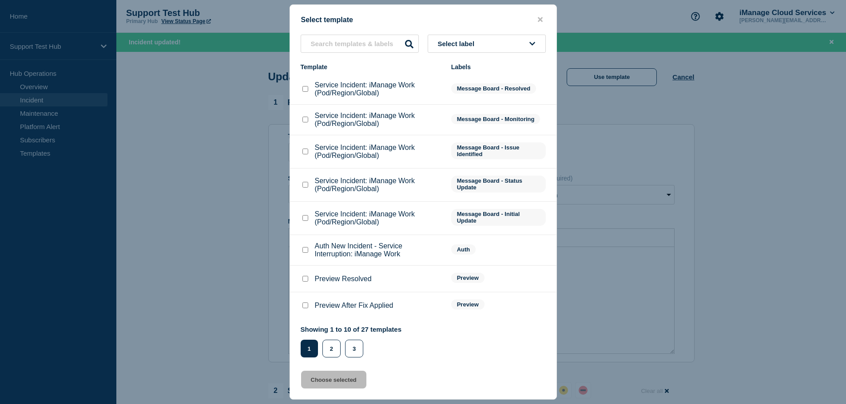
click at [459, 190] on span "Message Board - Status Update" at bounding box center [498, 184] width 95 height 17
click at [508, 47] on button "Select label" at bounding box center [486, 44] width 118 height 18
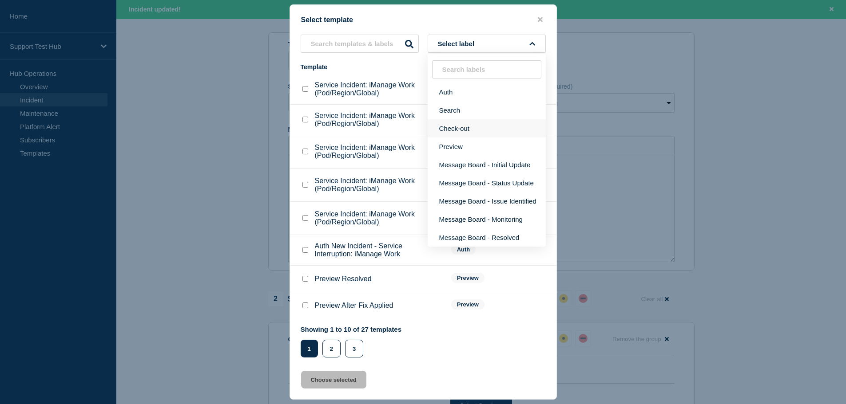
scroll to position [89, 0]
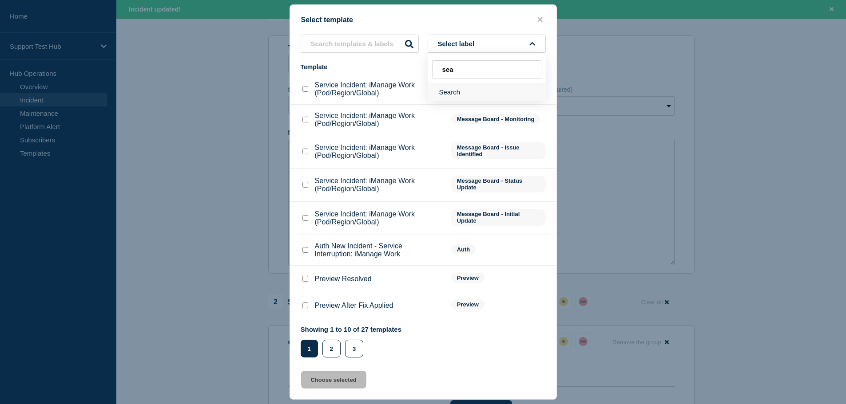
type input "sea"
click at [466, 99] on button "Search" at bounding box center [486, 92] width 118 height 18
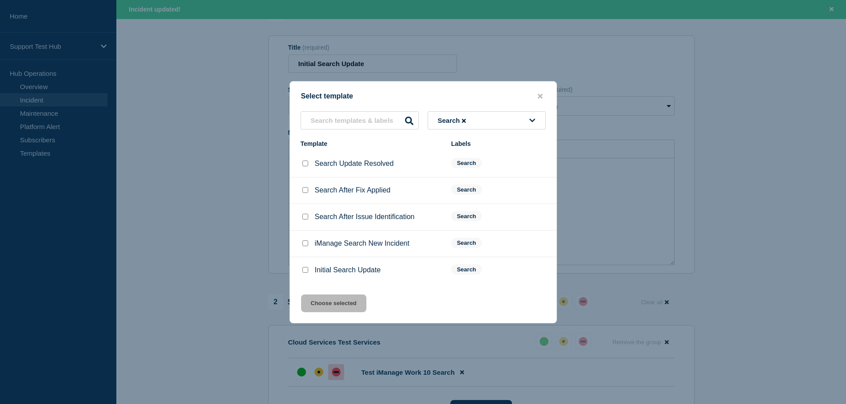
click at [305, 190] on input "Search After Fix Applied checkbox" at bounding box center [305, 190] width 6 height 6
checkbox input "true"
click at [332, 306] on button "Choose selected" at bounding box center [333, 304] width 65 height 18
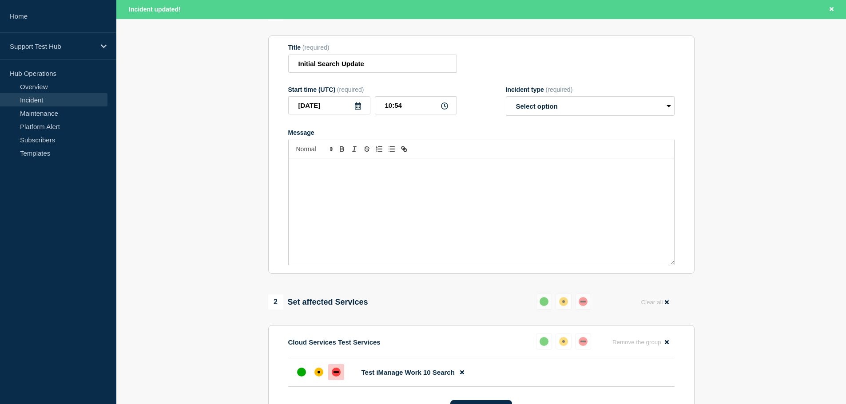
select select "monitoring"
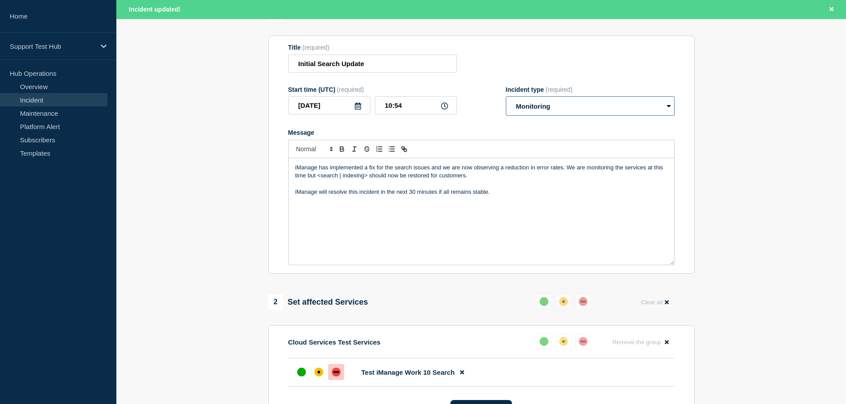
click at [534, 111] on select "Select option Investigating Identified Monitoring Resolved" at bounding box center [590, 106] width 169 height 20
click at [406, 169] on p "iManage has implemented a fix for the search issues and we are now observing a …" at bounding box center [481, 172] width 372 height 16
click at [503, 171] on p "iManage has implemented a fix for the indexing issues and we are now observing …" at bounding box center [481, 172] width 372 height 16
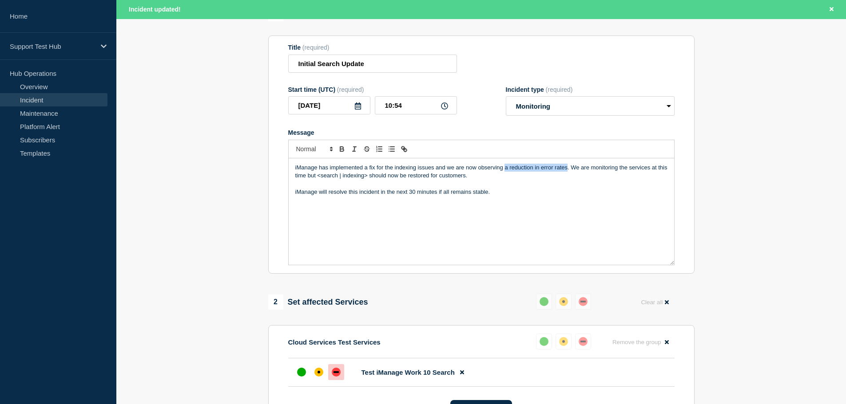
drag, startPoint x: 505, startPoint y: 171, endPoint x: 567, endPoint y: 166, distance: 62.3
click at [567, 166] on p "iManage has implemented a fix for the indexing issues and we are now observing …" at bounding box center [481, 172] width 372 height 16
click at [340, 176] on p "iManage has implemented a fix for the indexing issues and we are now observing …" at bounding box center [481, 172] width 372 height 16
drag, startPoint x: 353, startPoint y: 177, endPoint x: 349, endPoint y: 178, distance: 4.5
click at [352, 177] on p "iManage has implemented a fix for the indexing issues and we are now observing …" at bounding box center [481, 172] width 372 height 16
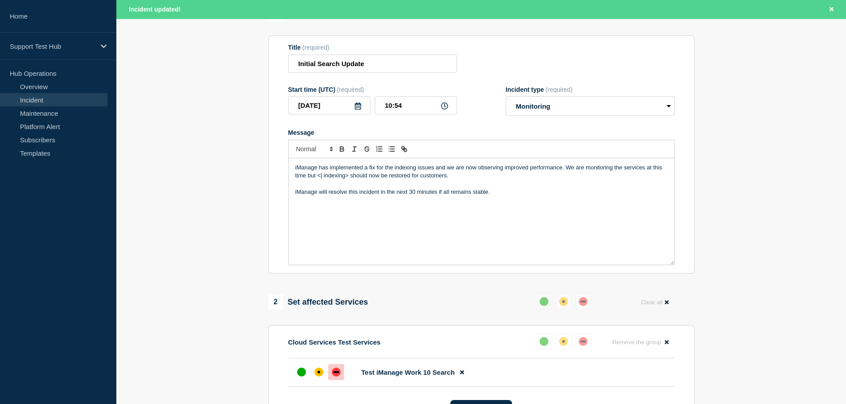
click at [349, 178] on p "iManage has implemented a fix for the indexing issues and we are now observing …" at bounding box center [481, 172] width 372 height 16
click at [322, 178] on p "iManage has implemented a fix for the indexing issues and we are now observing …" at bounding box center [481, 172] width 372 height 16
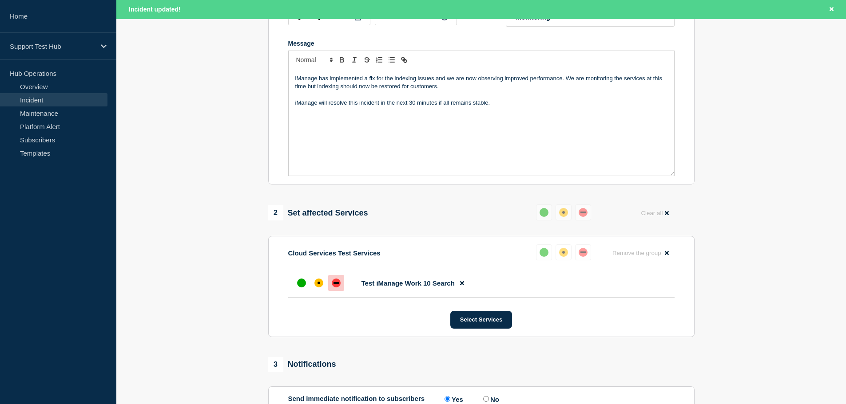
scroll to position [355, 0]
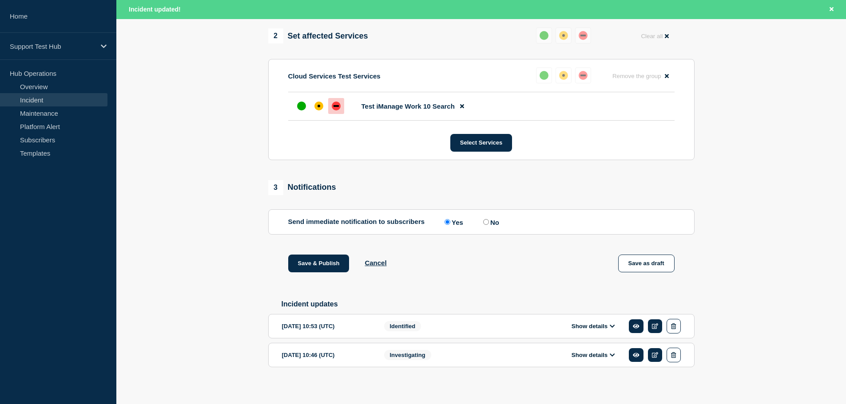
click at [488, 225] on input "No" at bounding box center [486, 222] width 6 height 6
radio input "true"
radio input "false"
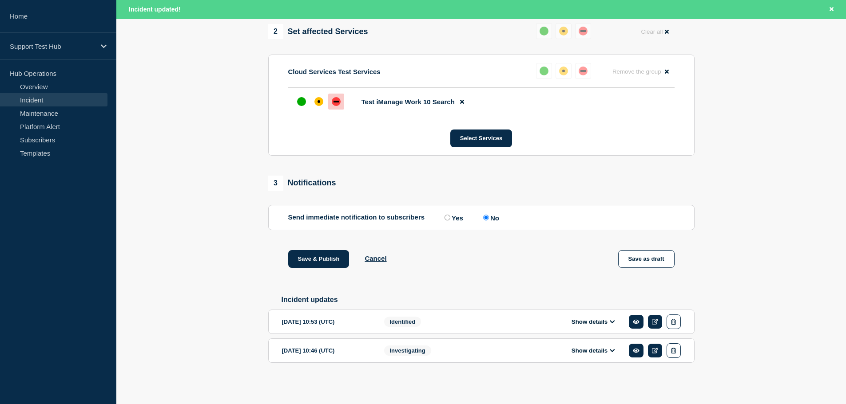
scroll to position [364, 0]
click at [328, 265] on button "Save & Publish" at bounding box center [318, 259] width 61 height 18
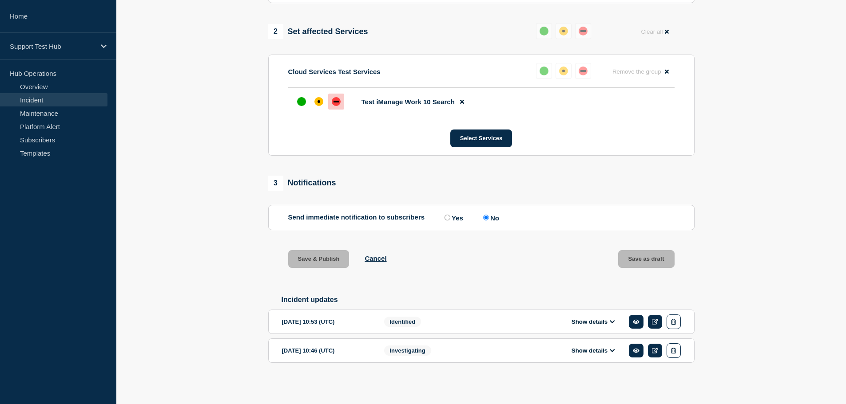
scroll to position [345, 0]
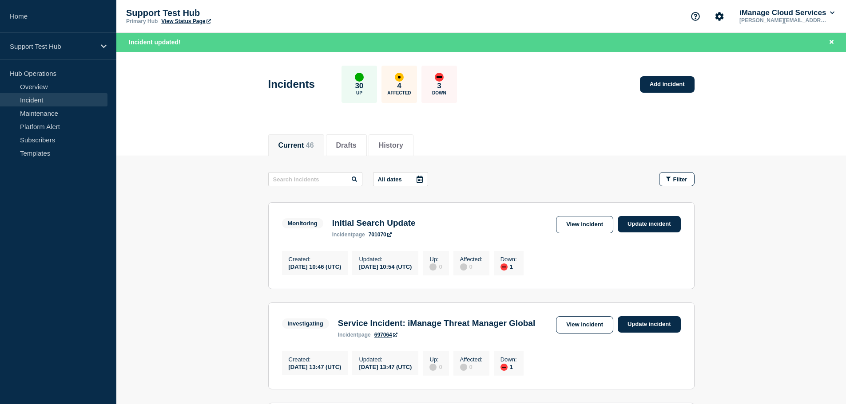
click at [637, 233] on div "Monitoring Initial Search Update incident page 701070 View incident Update inci…" at bounding box center [481, 227] width 399 height 22
click at [639, 220] on link "Update incident" at bounding box center [648, 224] width 63 height 16
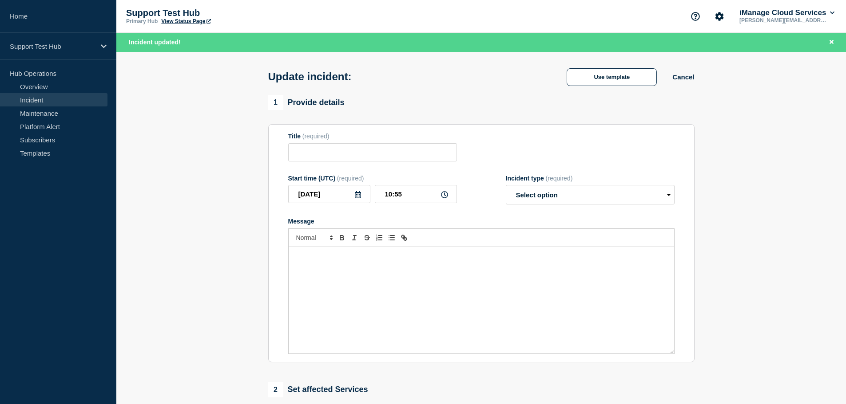
type input "Initial Search Update"
click at [405, 157] on input "Initial Search Update" at bounding box center [372, 152] width 169 height 18
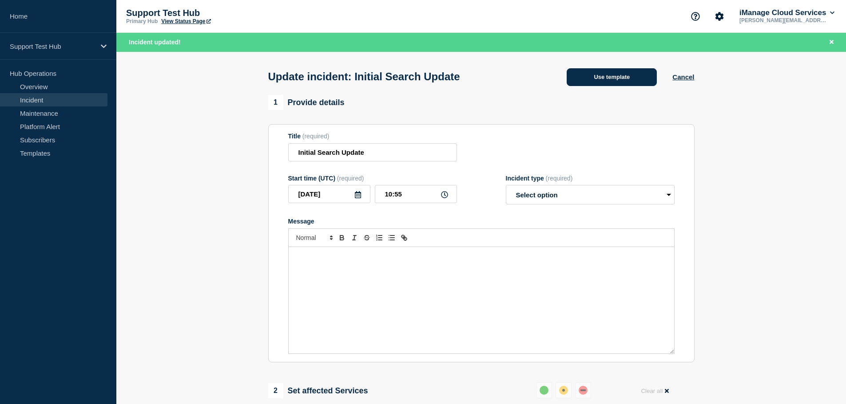
click at [617, 77] on button "Use template" at bounding box center [611, 77] width 90 height 18
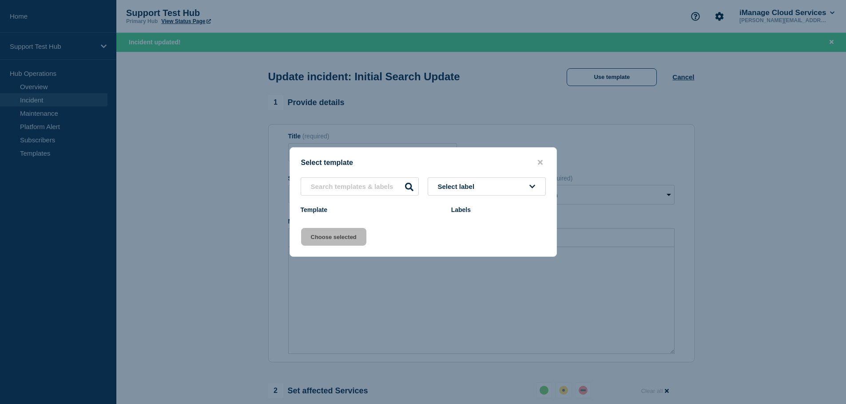
click at [457, 192] on button "Select label" at bounding box center [486, 187] width 118 height 18
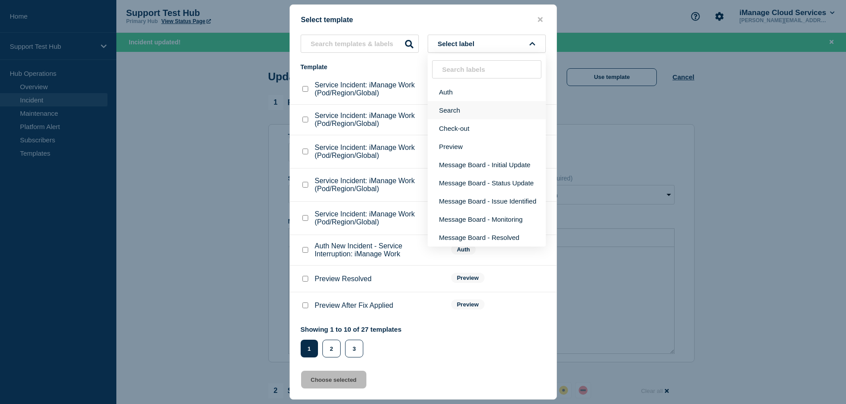
click at [453, 114] on button "Search" at bounding box center [486, 110] width 118 height 18
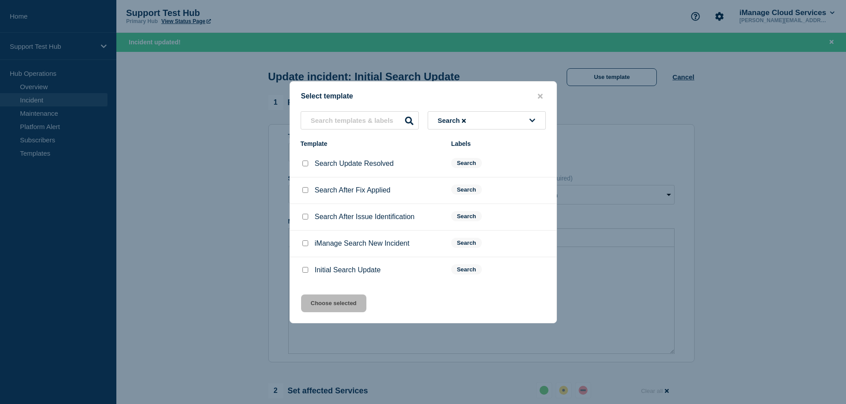
click at [304, 165] on input "Search Update Resolved checkbox" at bounding box center [305, 164] width 6 height 6
checkbox input "true"
click at [336, 302] on button "Choose selected" at bounding box center [333, 304] width 65 height 18
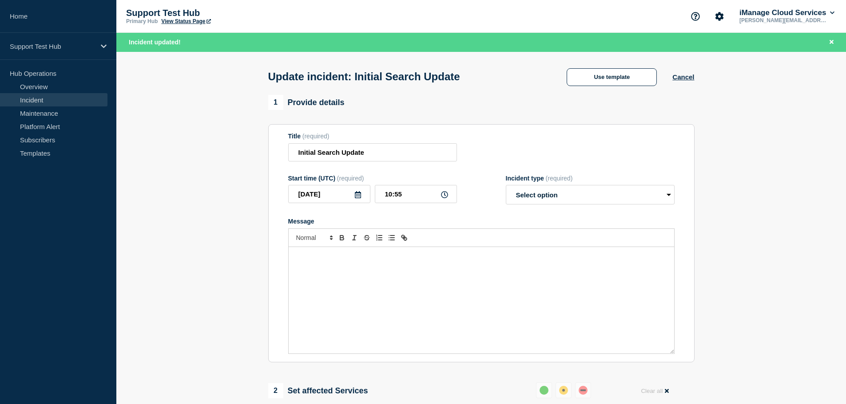
select select "resolved"
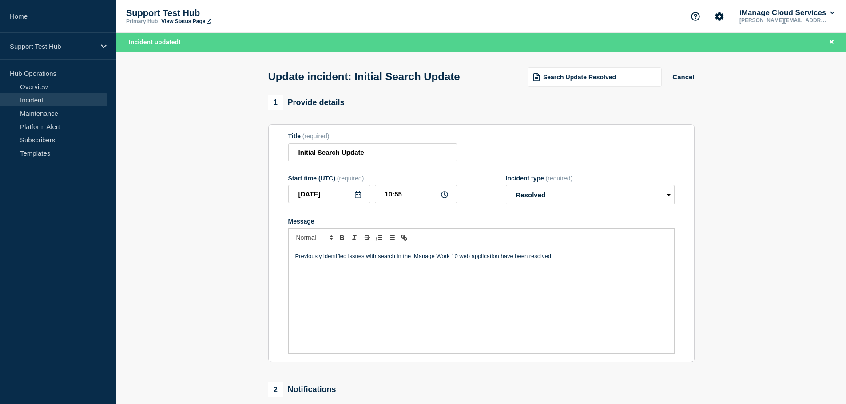
click at [386, 261] on p "Previously identified issues with search in the iManage Work 10 web application…" at bounding box center [481, 257] width 372 height 8
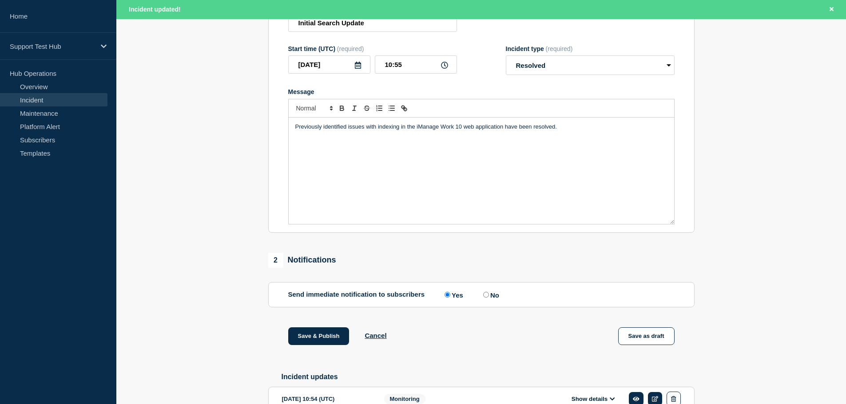
scroll to position [240, 0]
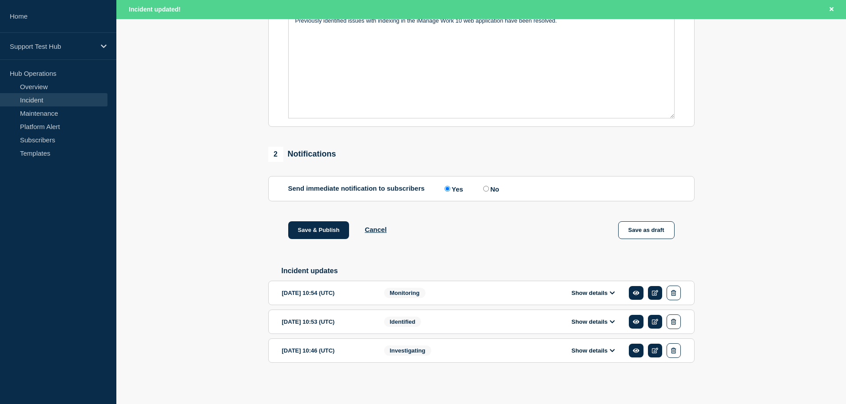
click at [486, 186] on input "No" at bounding box center [486, 189] width 6 height 6
radio input "true"
radio input "false"
click at [328, 233] on button "Save & Publish" at bounding box center [318, 230] width 61 height 18
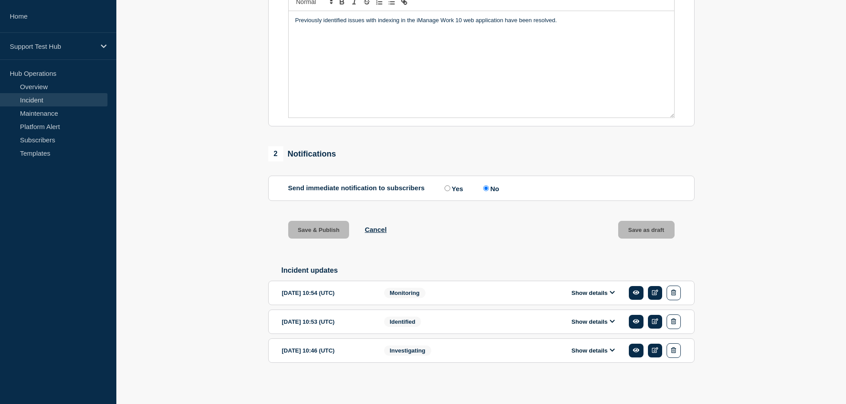
scroll to position [221, 0]
